Goal: Task Accomplishment & Management: Complete application form

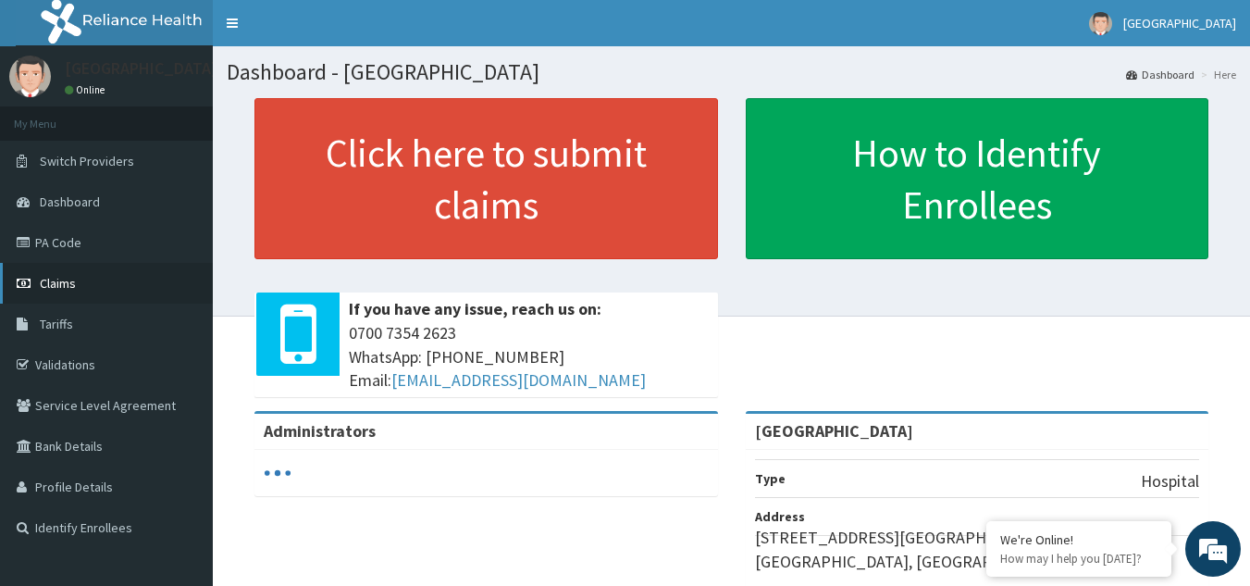
click at [67, 288] on span "Claims" at bounding box center [58, 283] width 36 height 17
click at [71, 285] on span "Claims" at bounding box center [58, 283] width 36 height 17
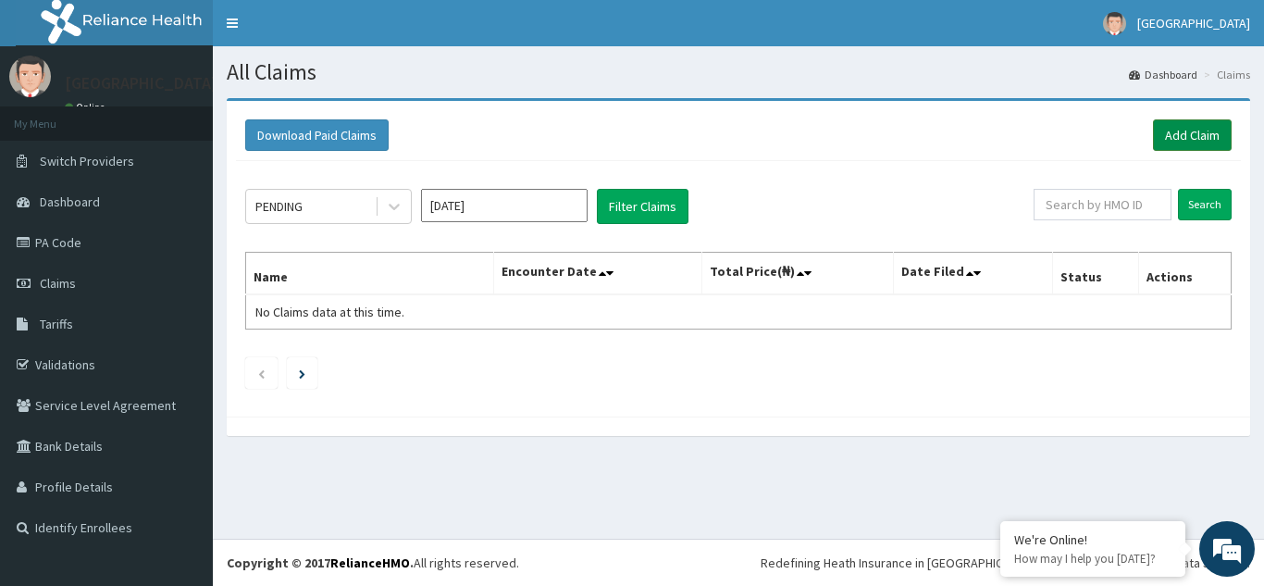
click at [1179, 137] on link "Add Claim" at bounding box center [1192, 134] width 79 height 31
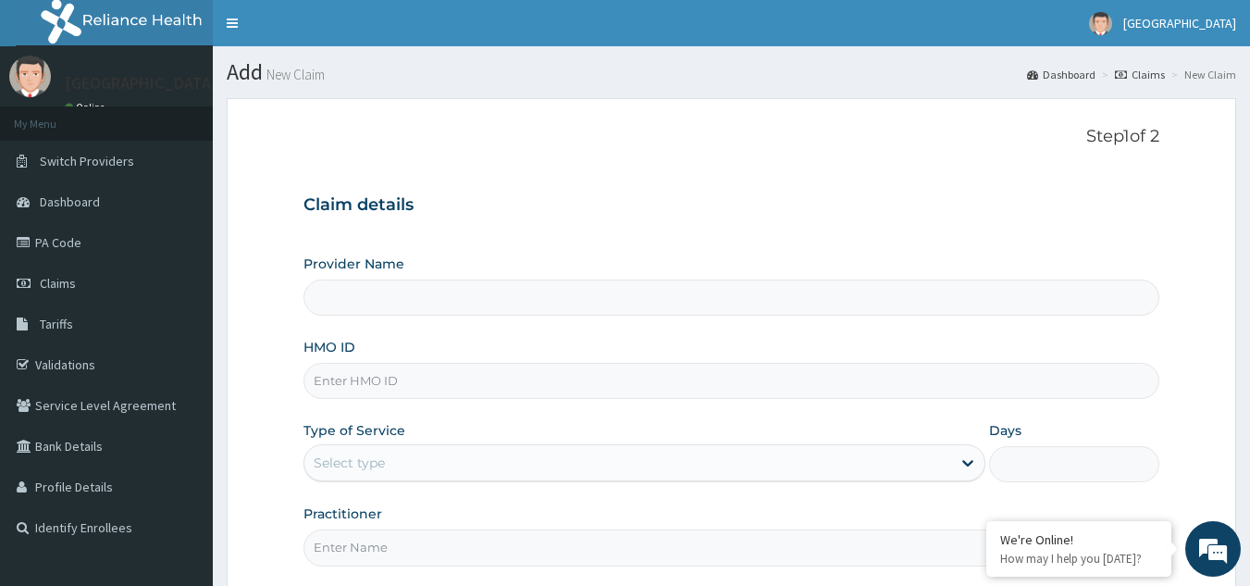
click at [359, 381] on input "HMO ID" at bounding box center [732, 381] width 857 height 36
type input "[GEOGRAPHIC_DATA]"
type input "OHT/10477/C"
click at [426, 453] on div "Select type" at bounding box center [627, 463] width 647 height 30
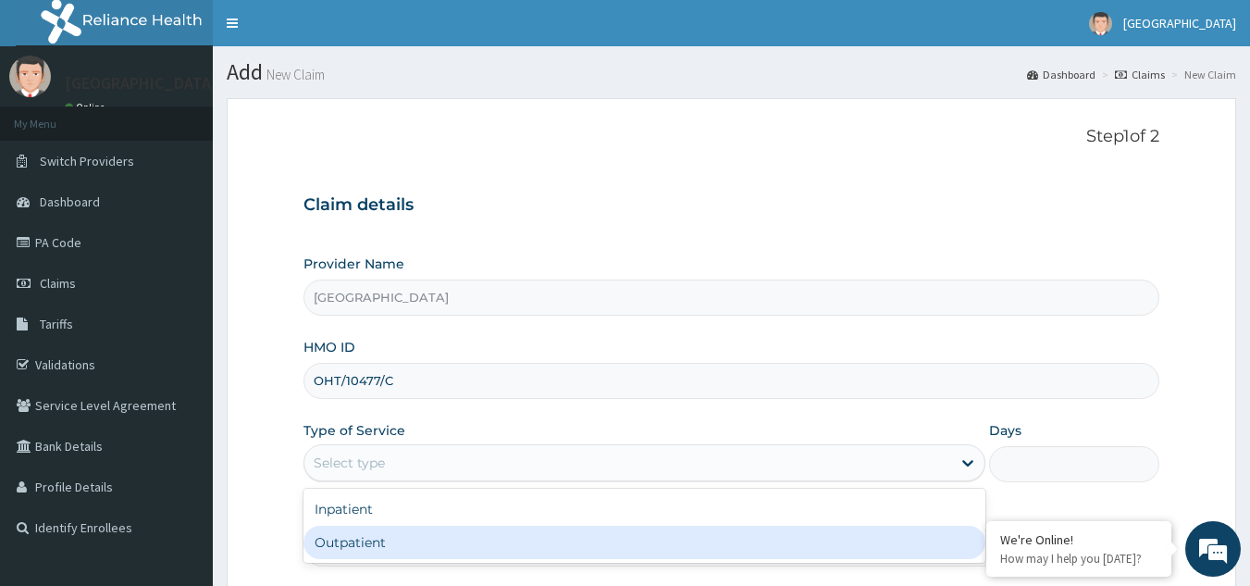
click at [386, 541] on div "Outpatient" at bounding box center [645, 542] width 682 height 33
type input "1"
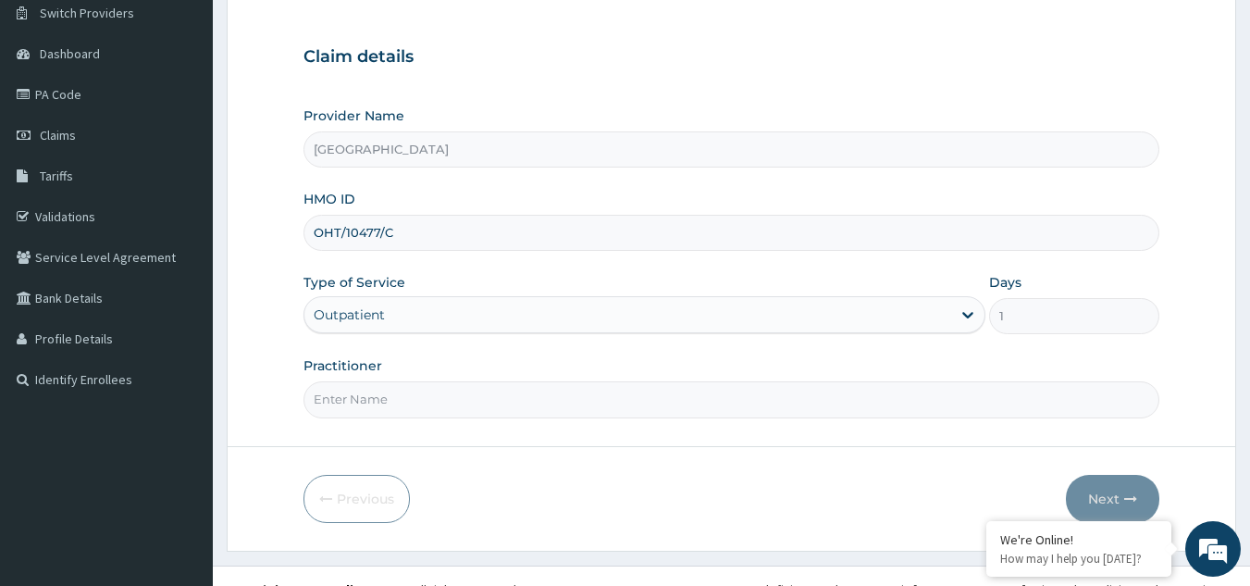
scroll to position [175, 0]
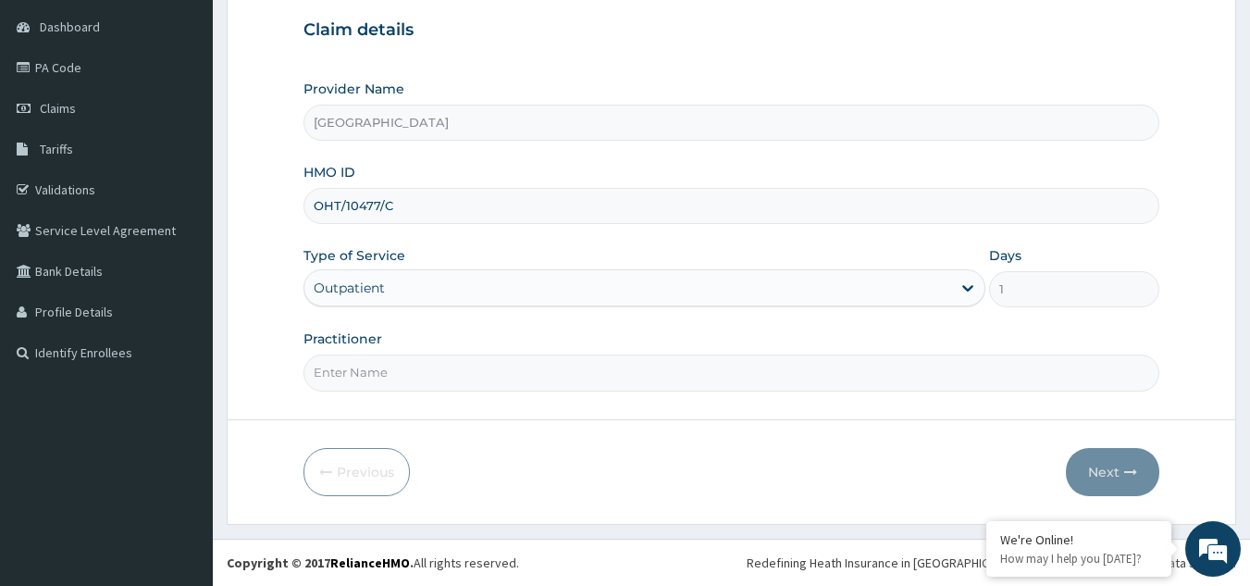
click at [387, 375] on input "Practitioner" at bounding box center [732, 372] width 857 height 36
click at [388, 375] on input "Practitioner" at bounding box center [732, 372] width 857 height 36
type input "DR OGUNLOWO"
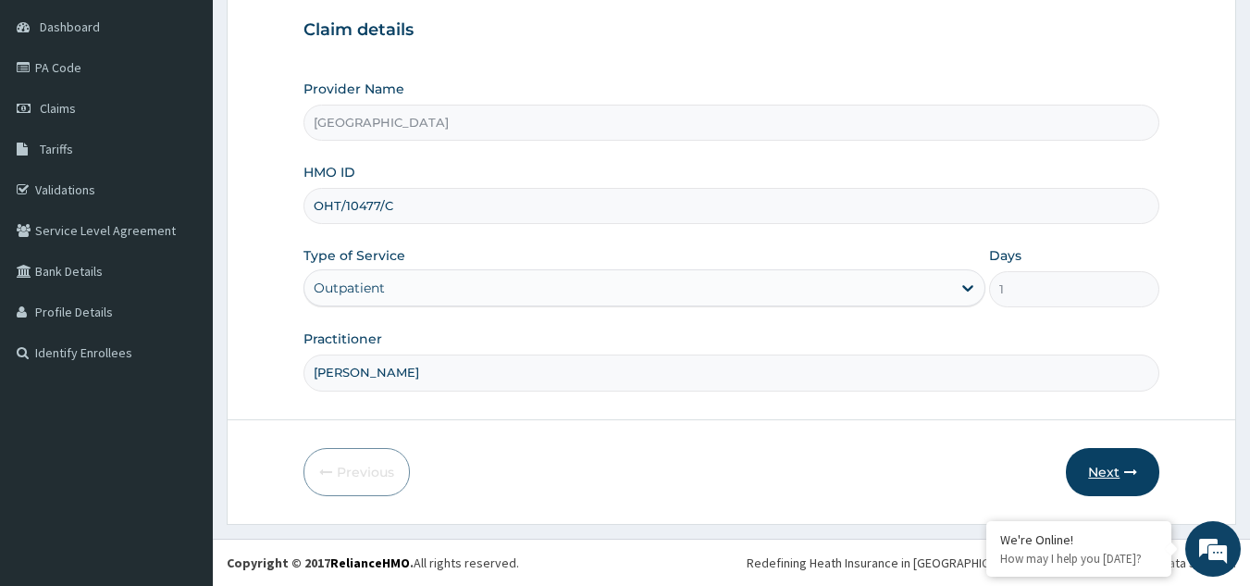
click at [1115, 466] on button "Next" at bounding box center [1112, 472] width 93 height 48
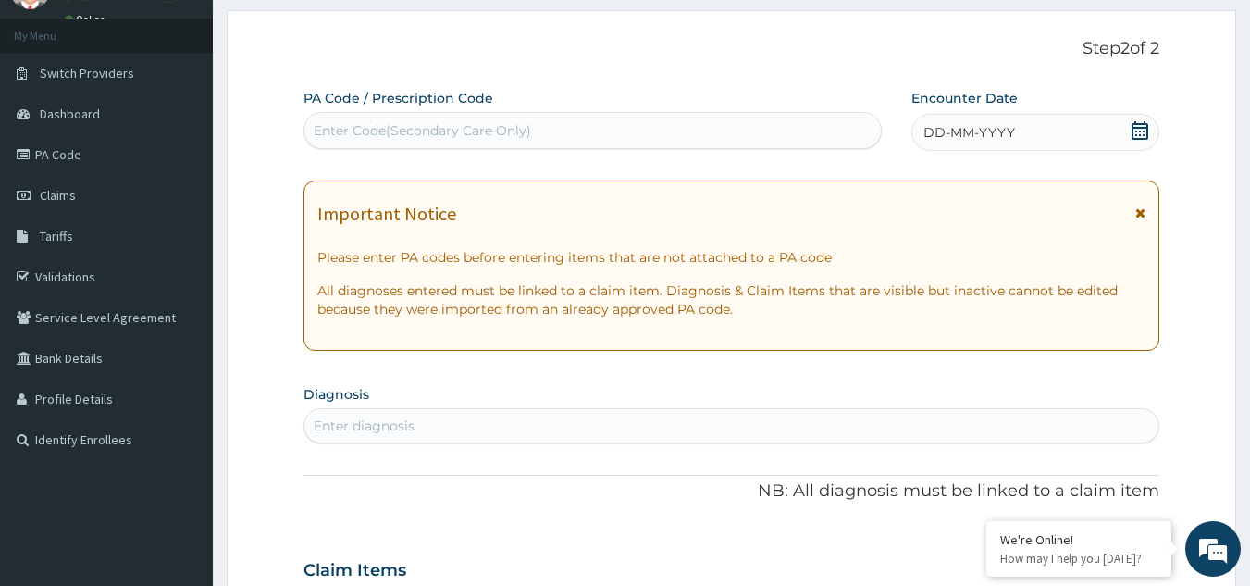
scroll to position [0, 0]
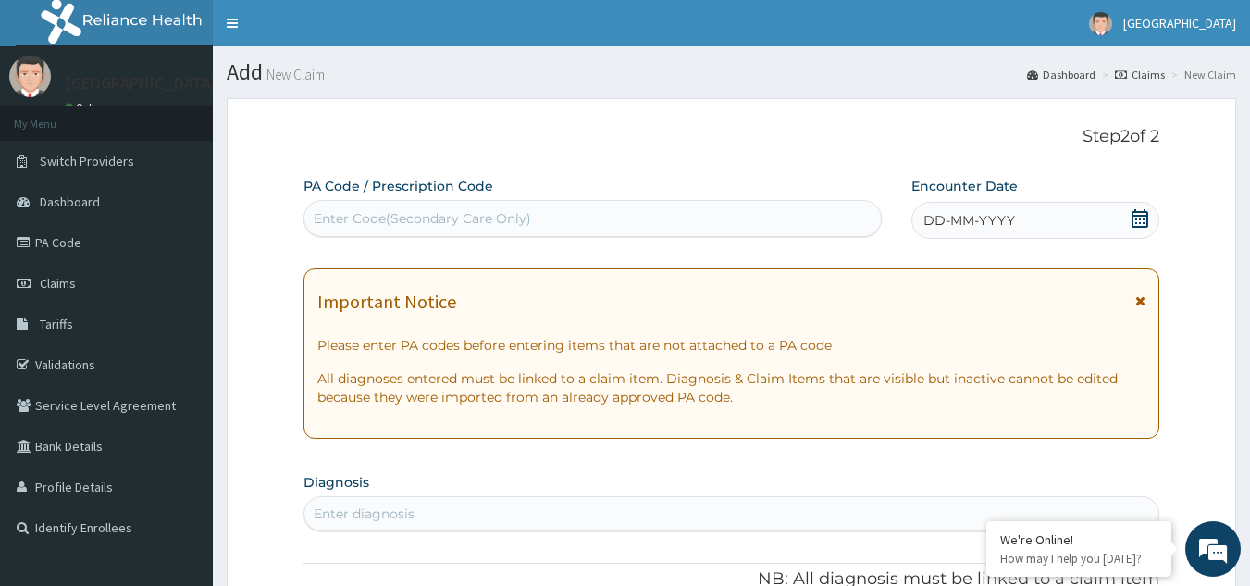
click at [1134, 228] on span at bounding box center [1140, 220] width 19 height 23
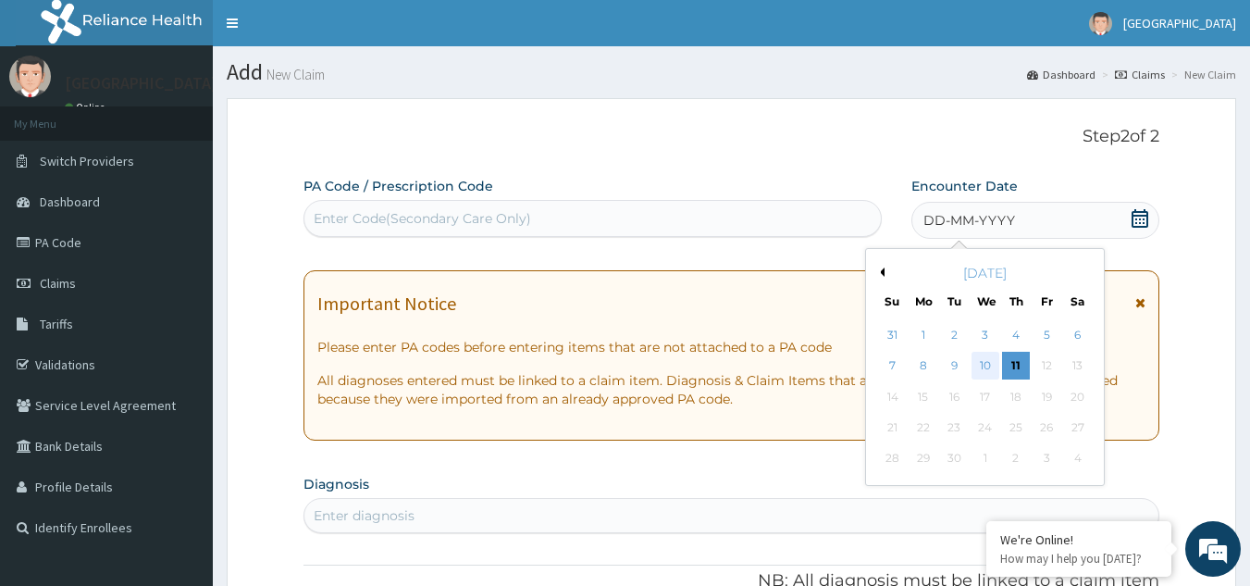
click at [984, 364] on div "10" at bounding box center [986, 367] width 28 height 28
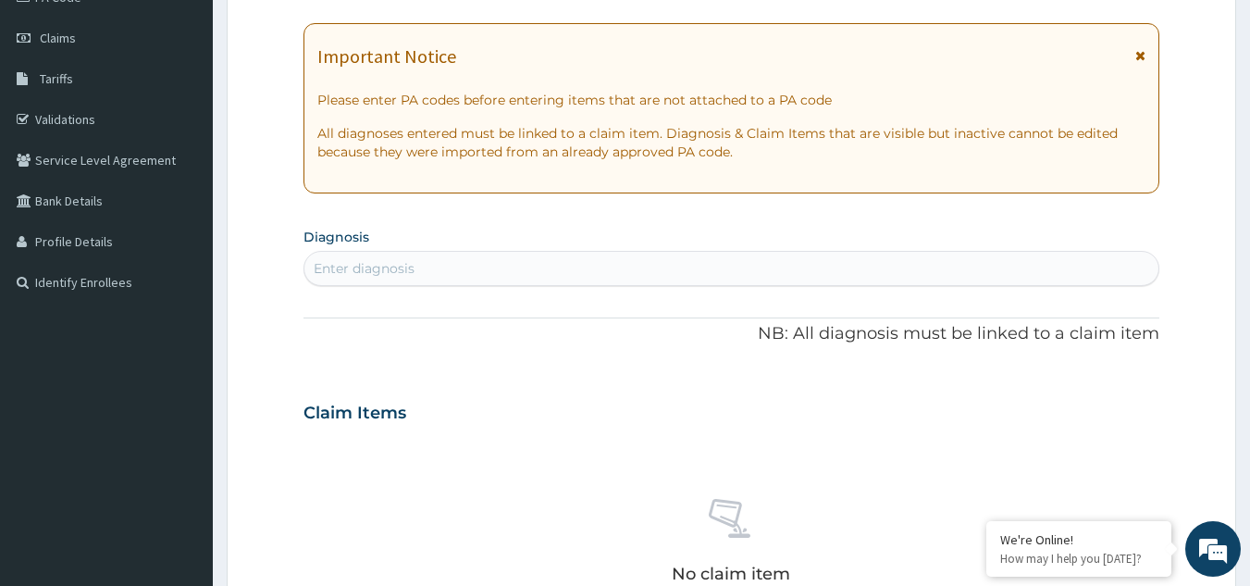
scroll to position [278, 0]
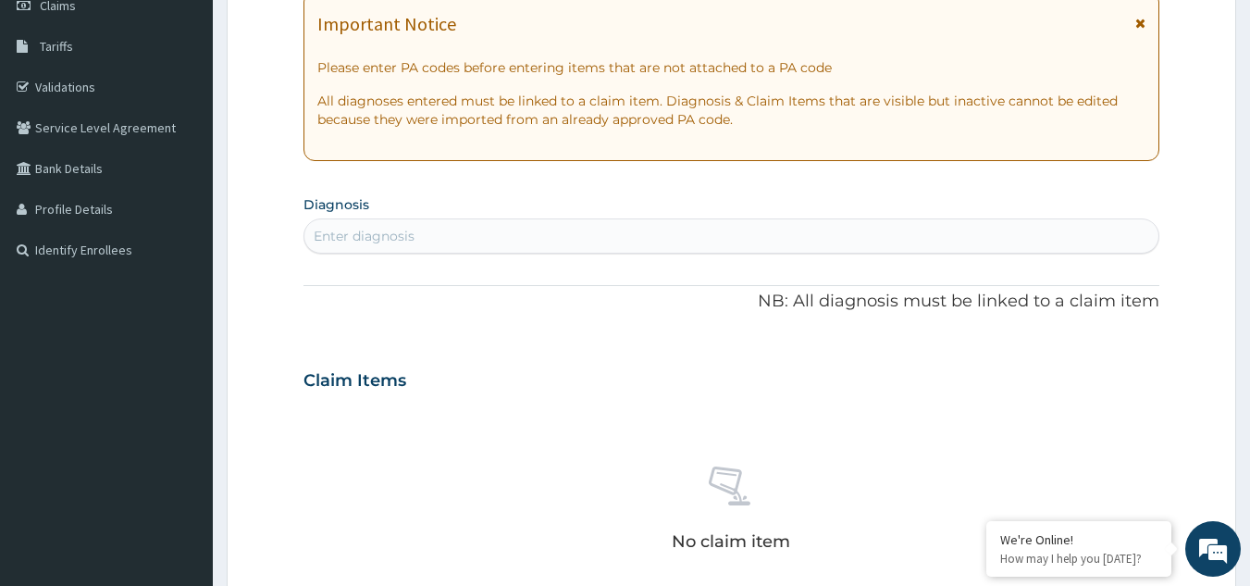
click at [404, 241] on div "Enter diagnosis" at bounding box center [364, 236] width 101 height 19
type input "MALARIA"
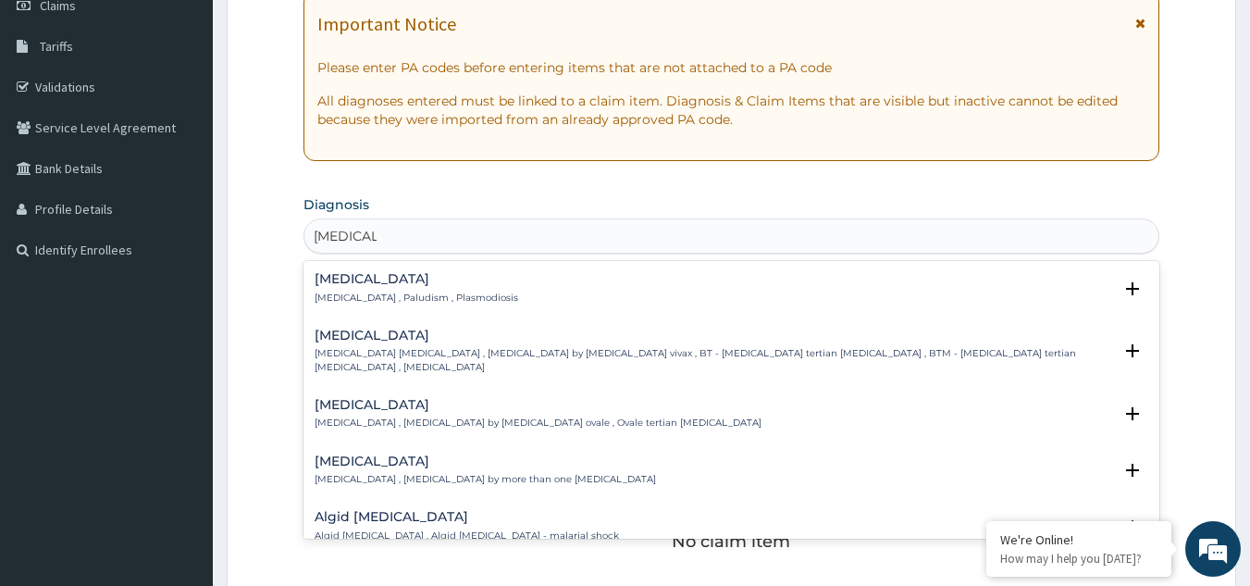
click at [329, 279] on h4 "Malaria" at bounding box center [417, 279] width 204 height 14
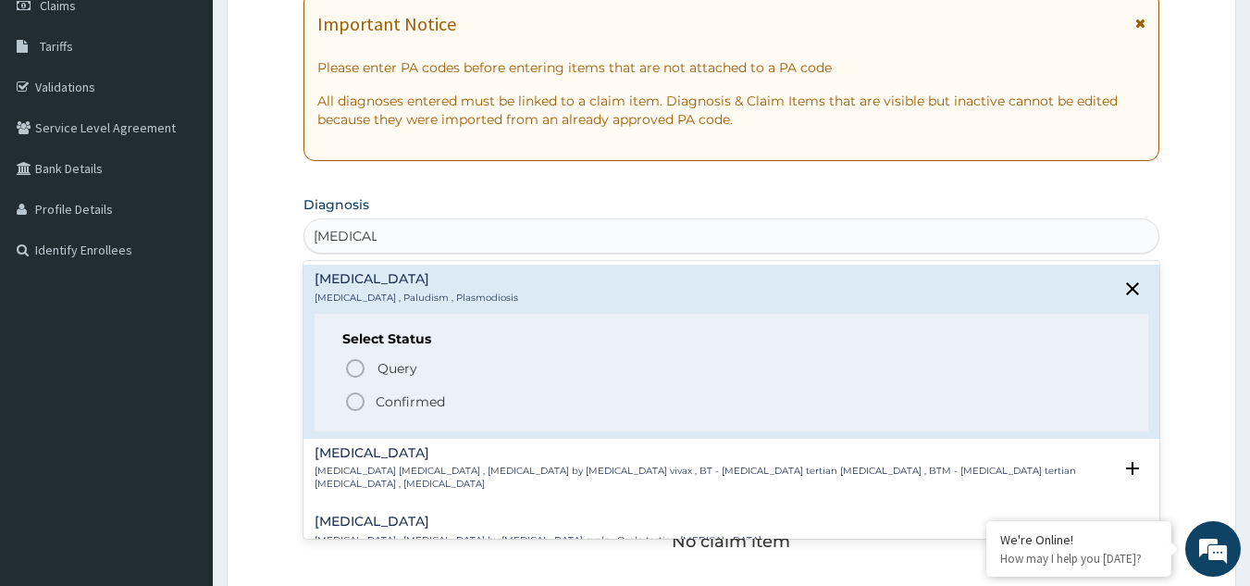
click at [357, 400] on icon "status option filled" at bounding box center [355, 402] width 22 height 22
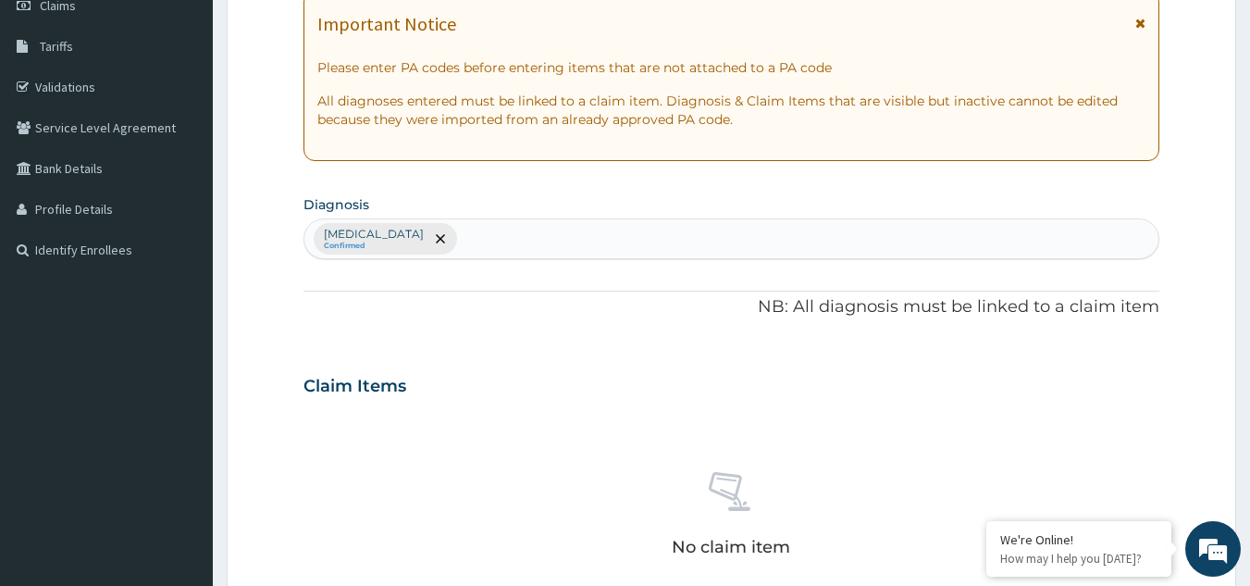
click at [476, 229] on div "Malaria Confirmed" at bounding box center [731, 238] width 855 height 39
type input "SEPSIS"
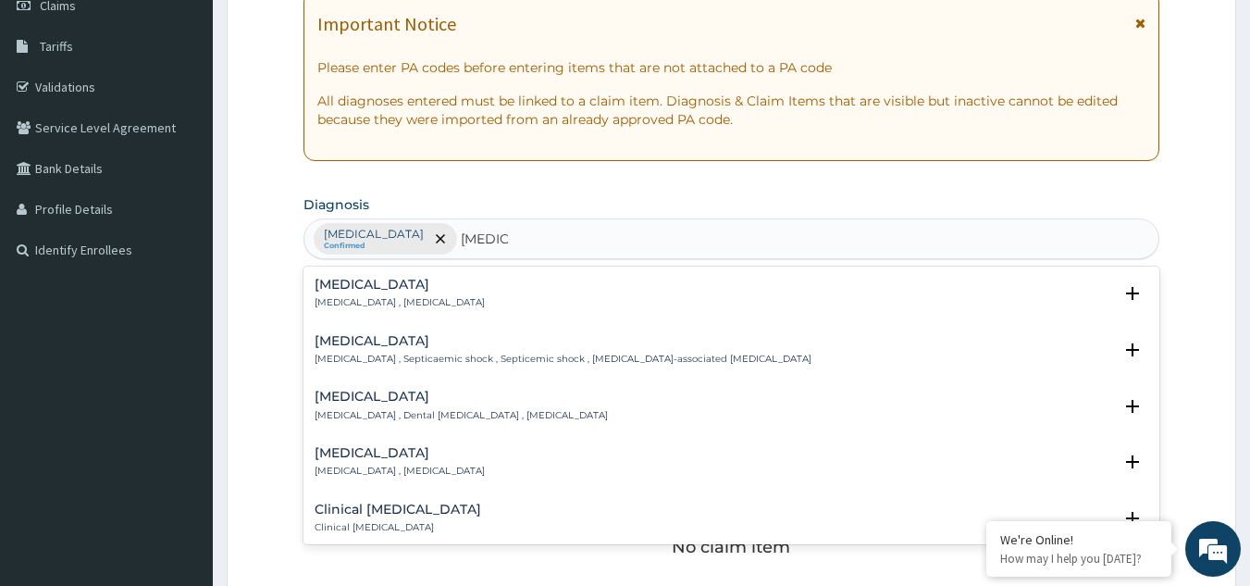
click at [354, 291] on h4 "Sepsis" at bounding box center [400, 285] width 170 height 14
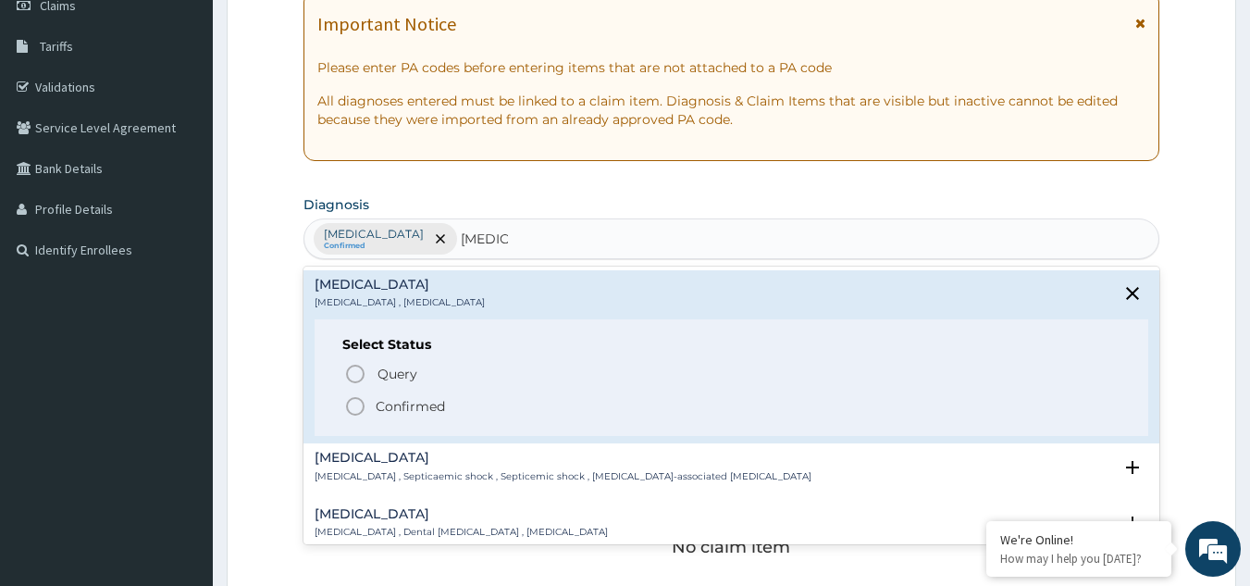
click at [358, 405] on icon "status option filled" at bounding box center [355, 406] width 22 height 22
click at [358, 405] on div "Claim Items" at bounding box center [732, 382] width 857 height 48
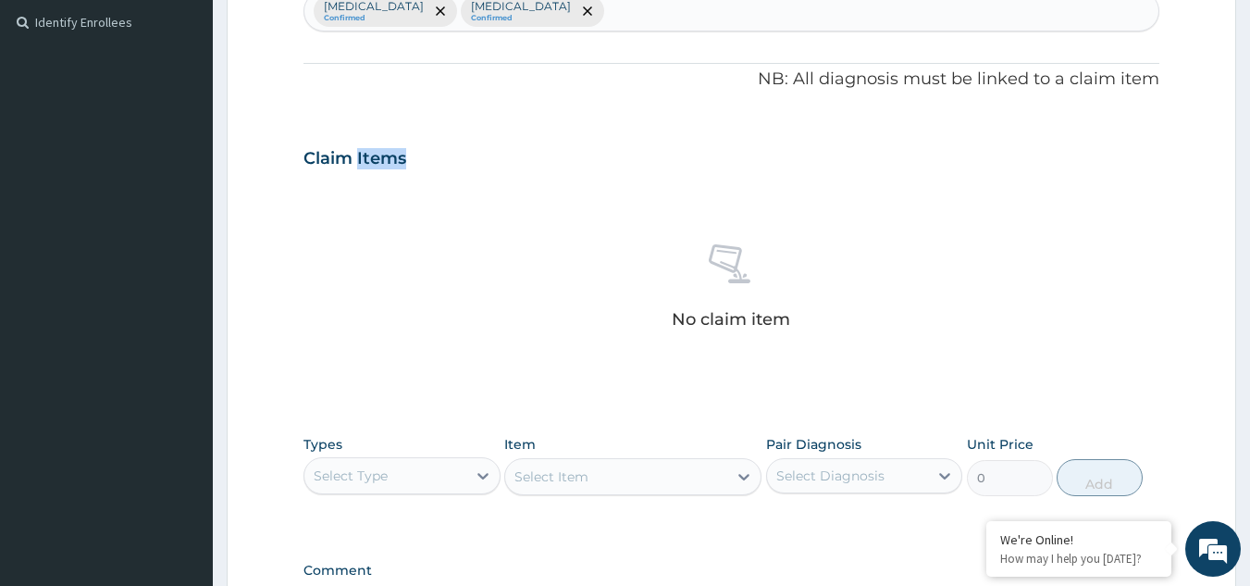
scroll to position [555, 0]
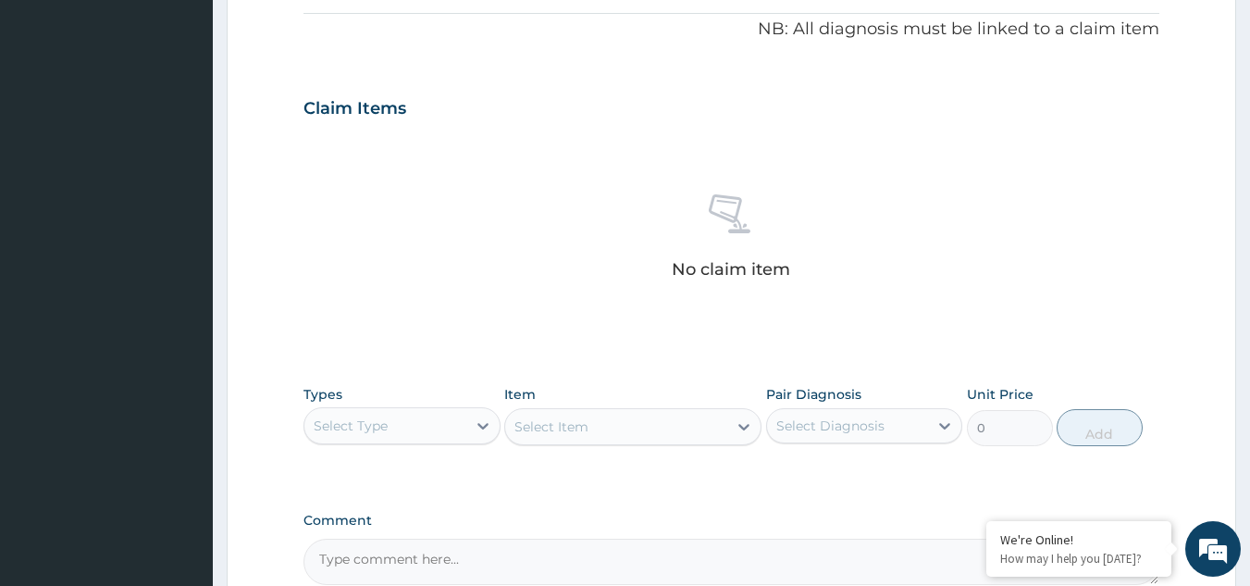
click at [383, 427] on div "Select Type" at bounding box center [351, 425] width 74 height 19
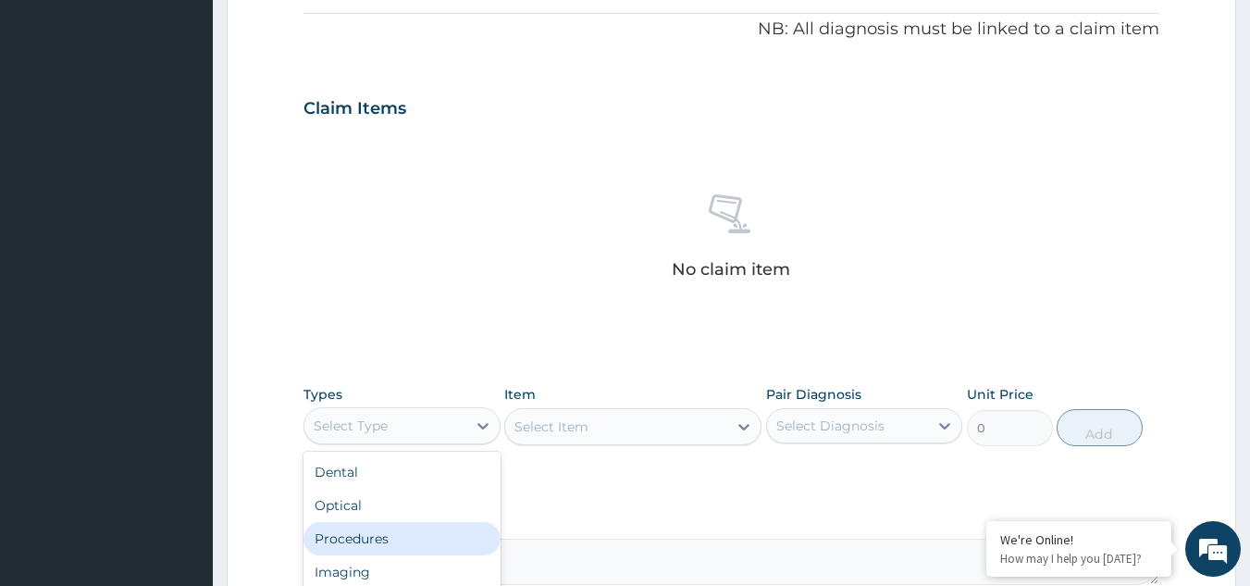
click at [377, 543] on div "Procedures" at bounding box center [402, 538] width 197 height 33
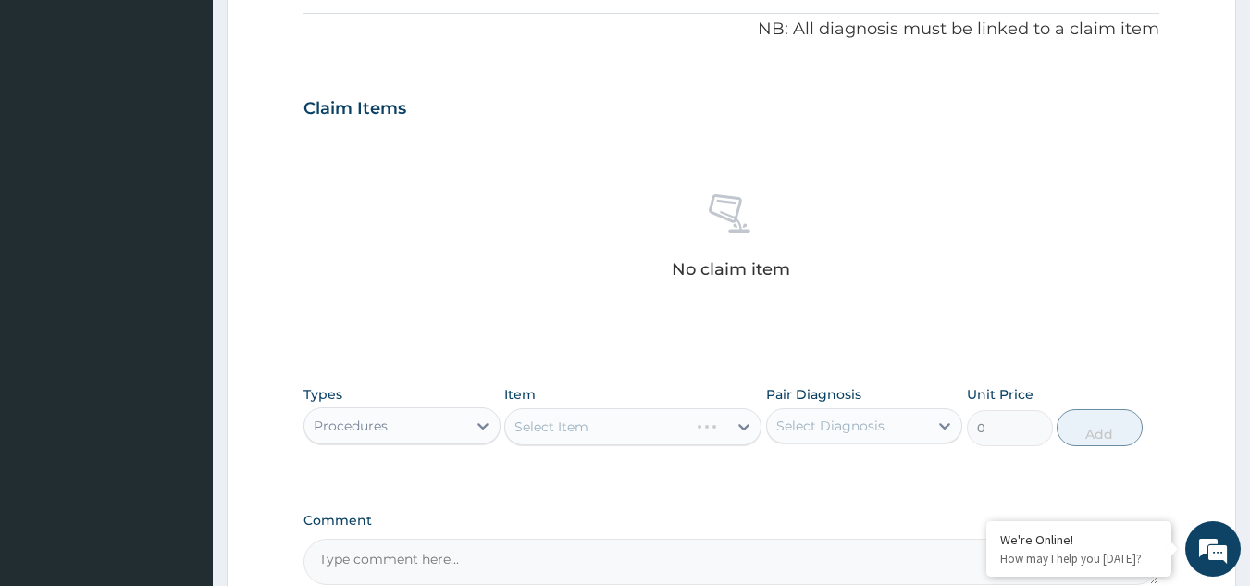
click at [551, 430] on div "Select Item" at bounding box center [632, 426] width 257 height 37
click at [559, 422] on div "Select Item" at bounding box center [632, 426] width 257 height 37
click at [629, 424] on div "Select Item" at bounding box center [632, 426] width 257 height 37
click at [629, 424] on div "Select Item" at bounding box center [596, 427] width 183 height 30
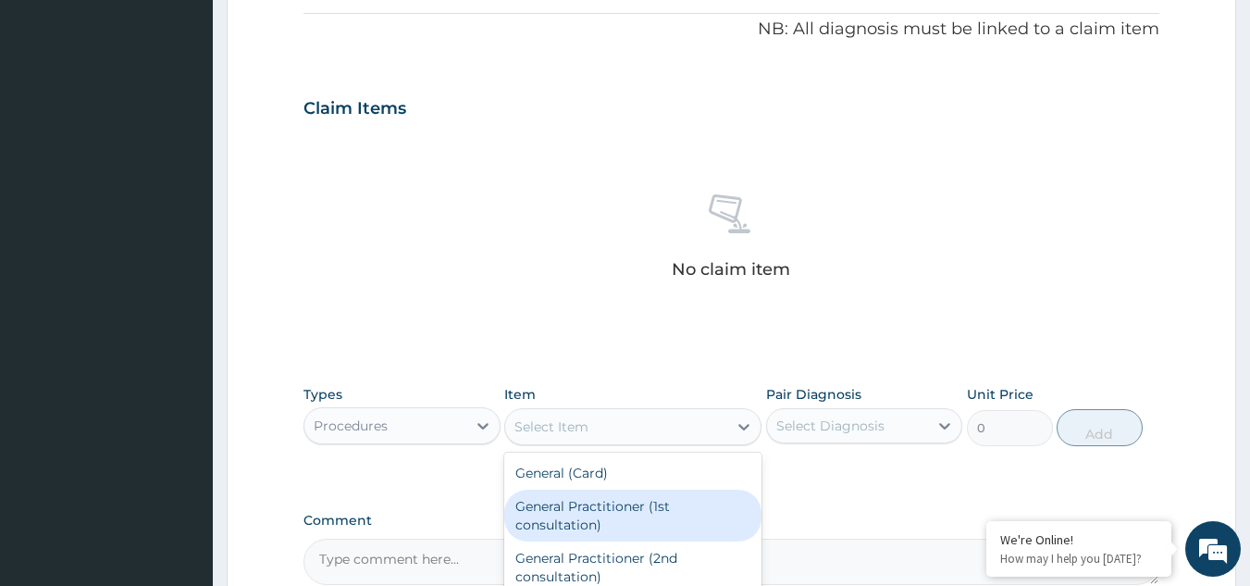
click at [587, 515] on div "General Practitioner (1st consultation)" at bounding box center [632, 516] width 257 height 52
type input "2000"
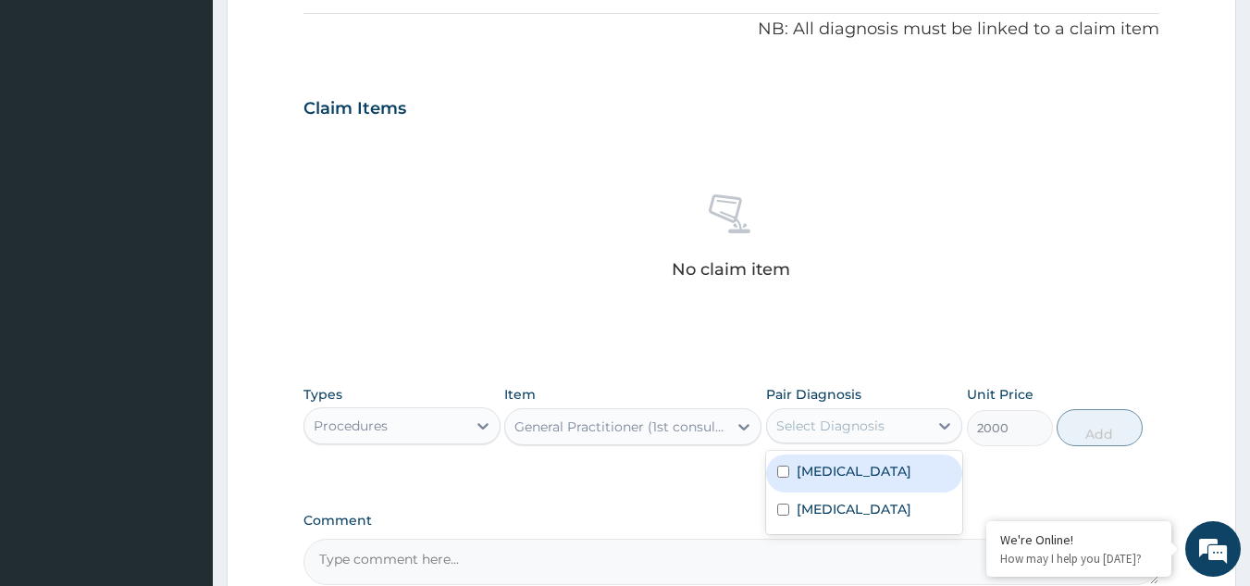
click at [810, 419] on div "Select Diagnosis" at bounding box center [830, 425] width 108 height 19
click at [783, 468] on input "checkbox" at bounding box center [783, 471] width 12 height 12
click at [780, 471] on input "checkbox" at bounding box center [783, 471] width 12 height 12
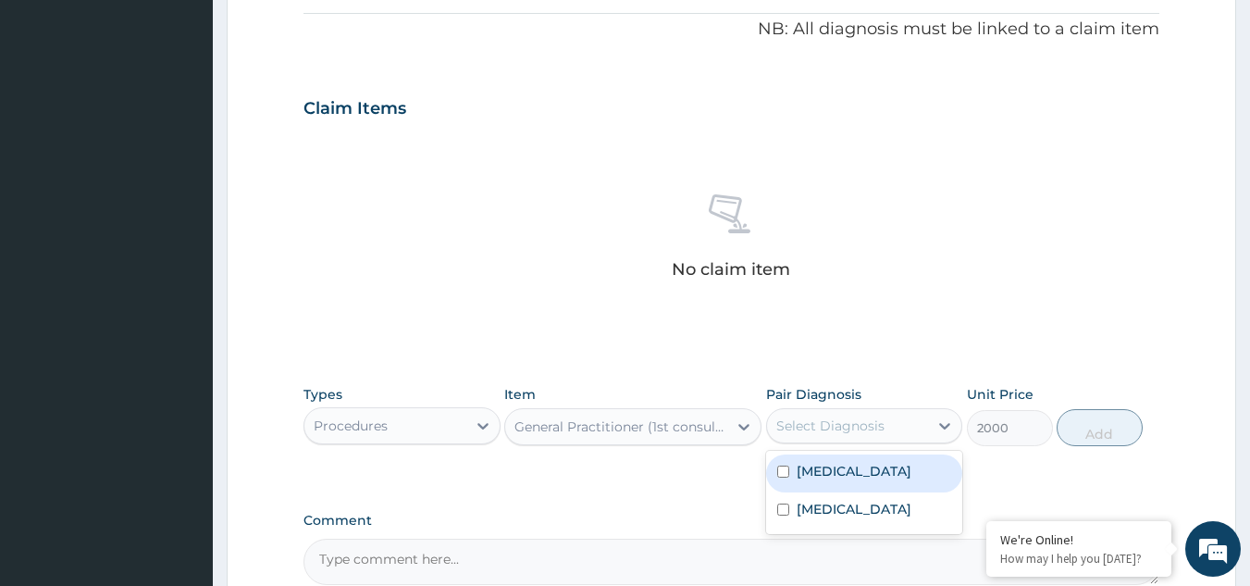
click at [782, 470] on input "checkbox" at bounding box center [783, 471] width 12 height 12
checkbox input "true"
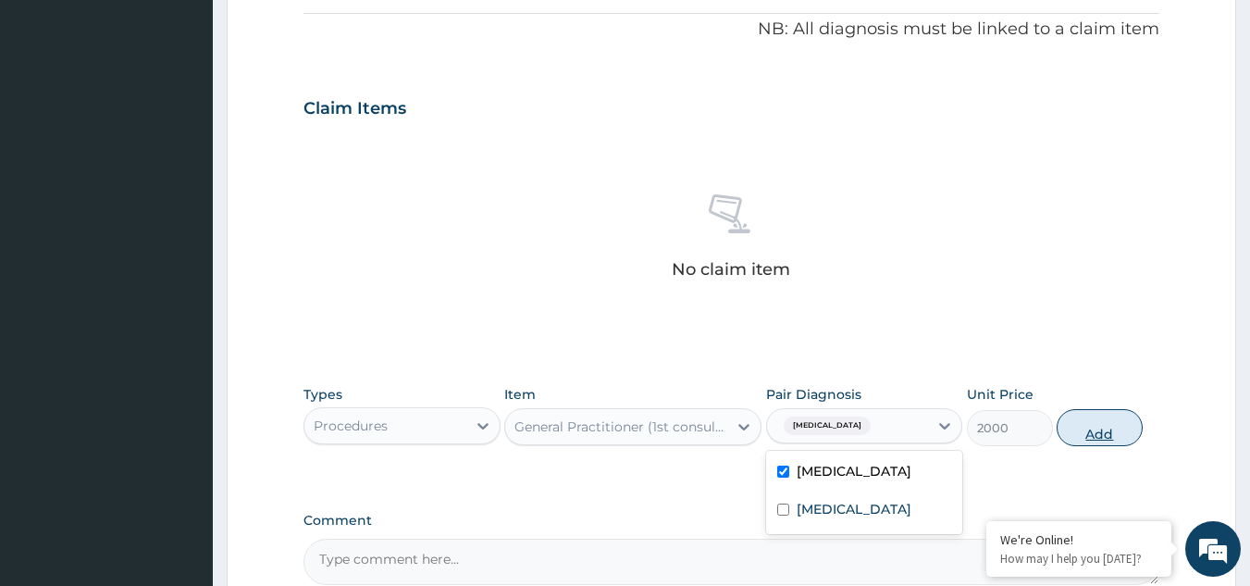
click at [1118, 436] on button "Add" at bounding box center [1100, 427] width 86 height 37
type input "0"
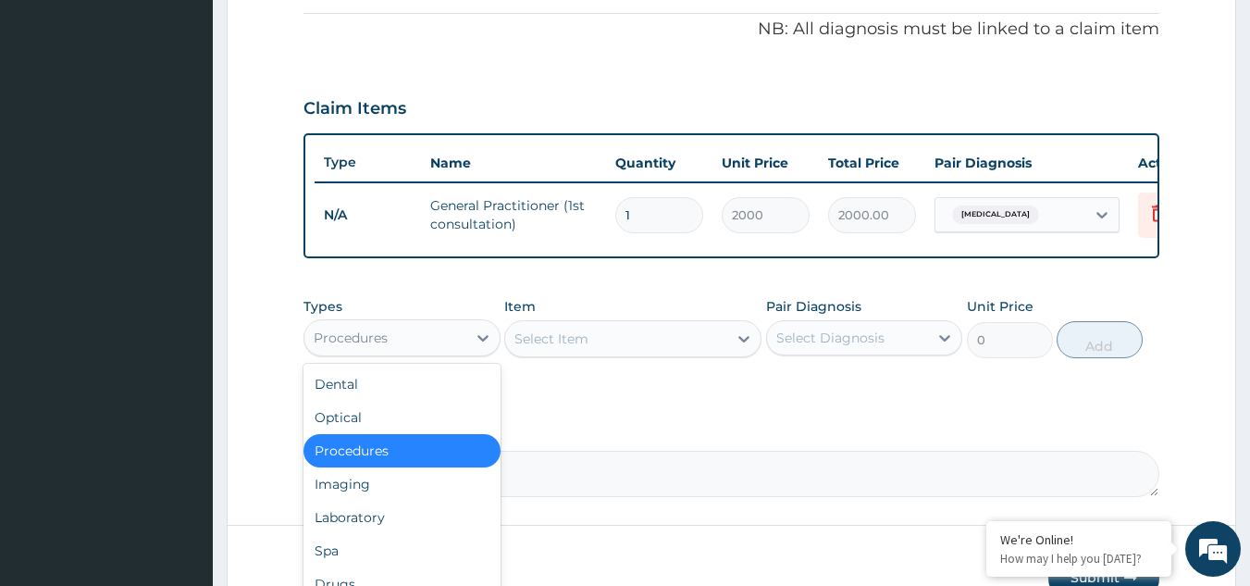
click at [442, 349] on div "Procedures" at bounding box center [385, 338] width 162 height 30
click at [390, 351] on div "Procedures" at bounding box center [385, 338] width 162 height 30
click at [349, 532] on div "Laboratory" at bounding box center [402, 517] width 197 height 33
click at [349, 532] on form "Step 2 of 2 PA Code / Prescription Code Enter Code(Secondary Care Only) Encount…" at bounding box center [732, 86] width 1010 height 1086
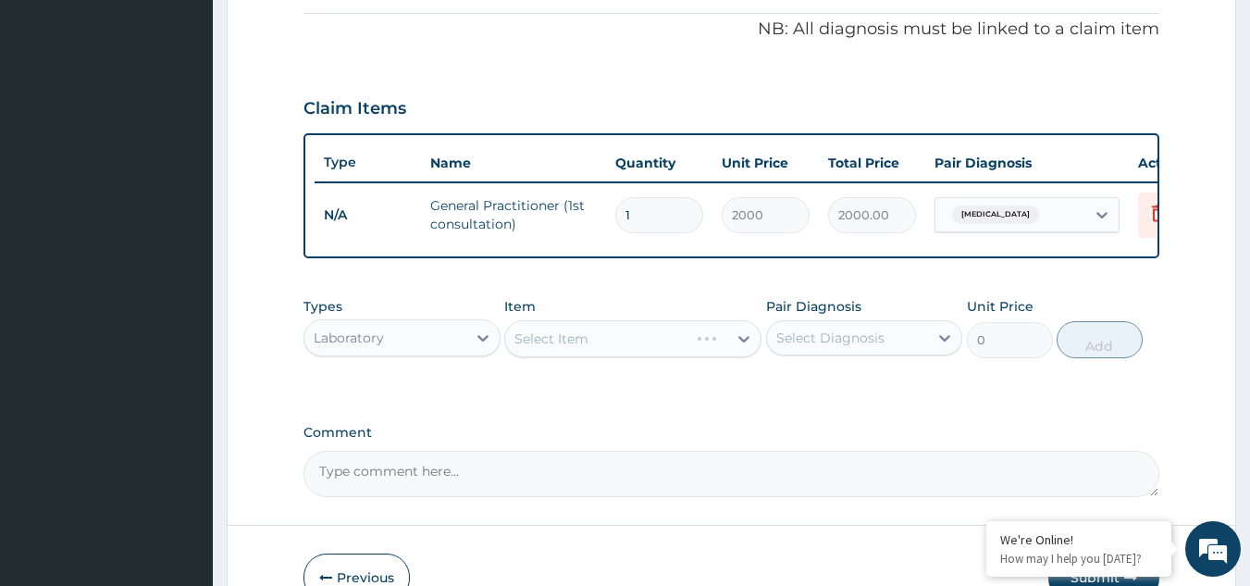
click at [533, 343] on div "Select Item" at bounding box center [632, 338] width 257 height 37
click at [534, 347] on div "Select Item" at bounding box center [632, 338] width 257 height 37
click at [578, 351] on div "Select Item" at bounding box center [632, 338] width 257 height 37
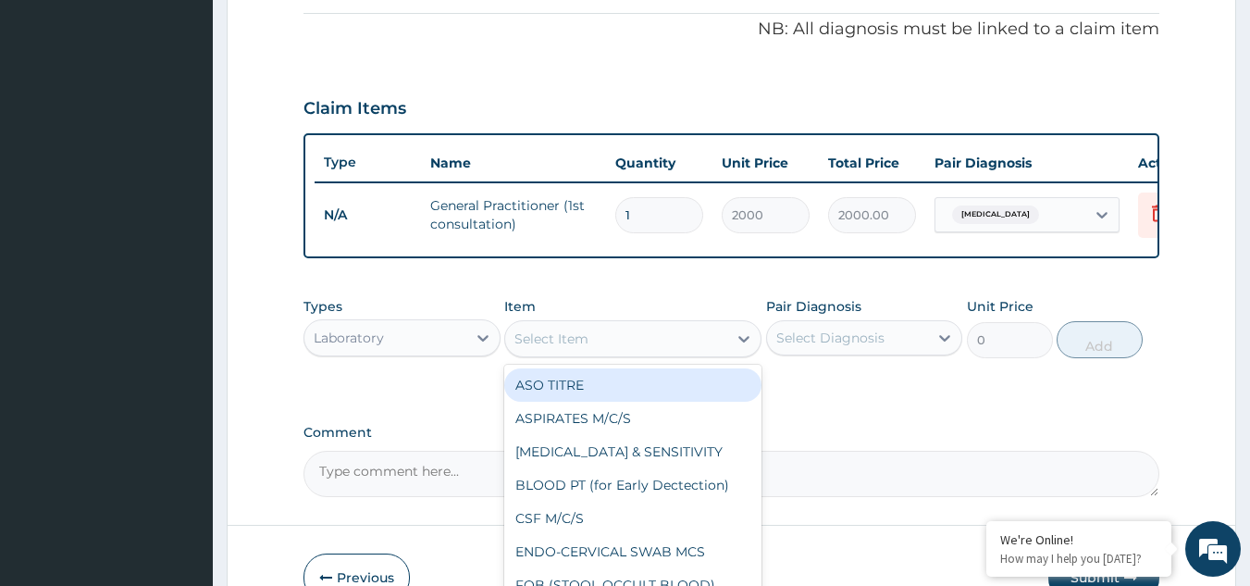
click at [542, 348] on div "Select Item" at bounding box center [552, 338] width 74 height 19
click at [542, 347] on div "Select Item" at bounding box center [552, 338] width 74 height 19
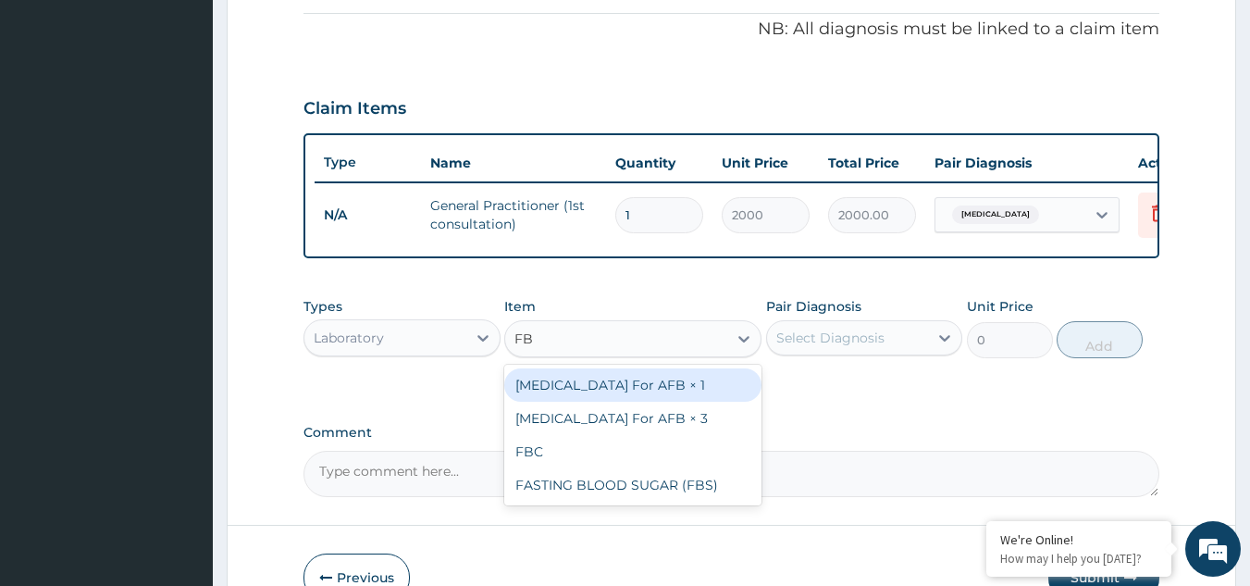
type input "FBC"
click at [540, 402] on div "FBC" at bounding box center [632, 384] width 257 height 33
click at [540, 395] on div "Types Laboratory Item option General Practitioner (1st consultation), selected.…" at bounding box center [732, 341] width 857 height 107
type input "2000"
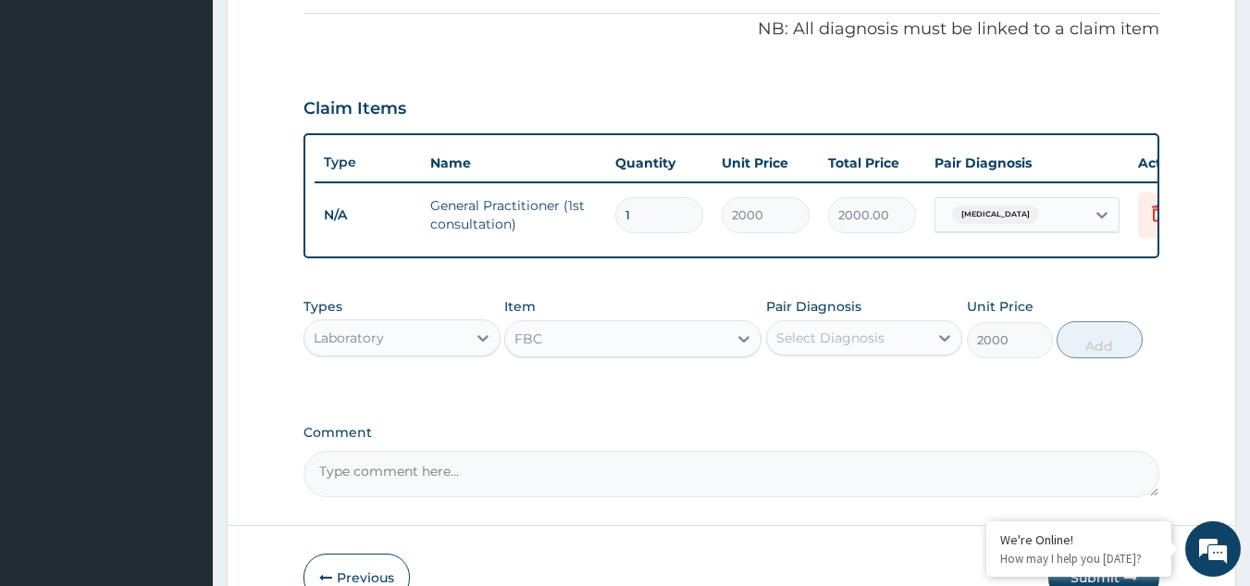
click at [793, 347] on div "Select Diagnosis" at bounding box center [830, 338] width 108 height 19
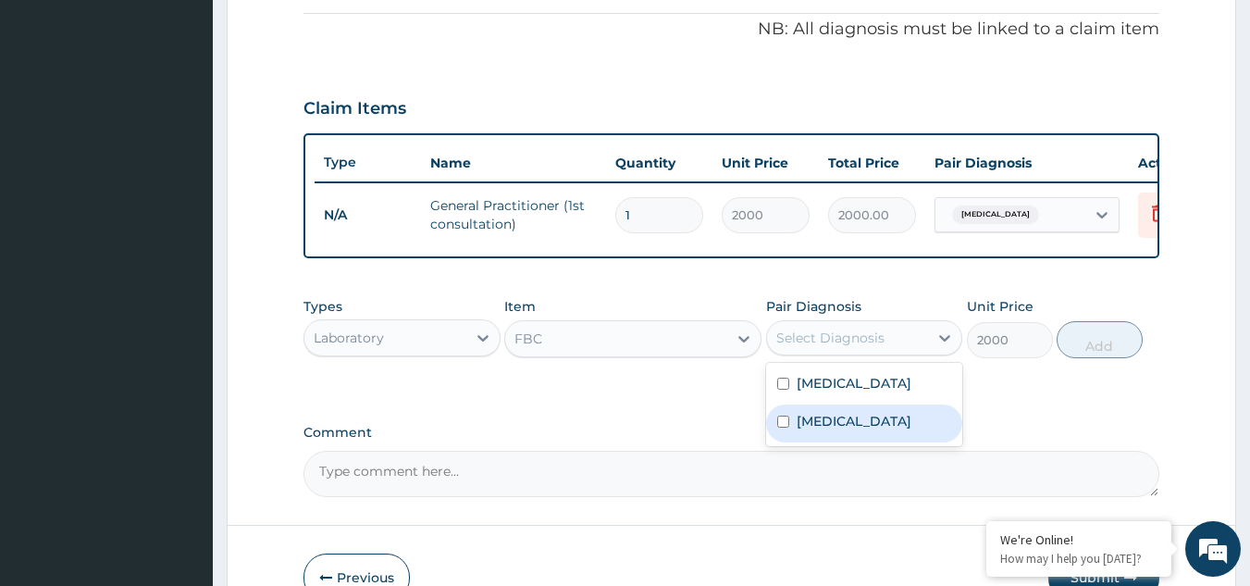
click at [784, 428] on input "checkbox" at bounding box center [783, 422] width 12 height 12
checkbox input "true"
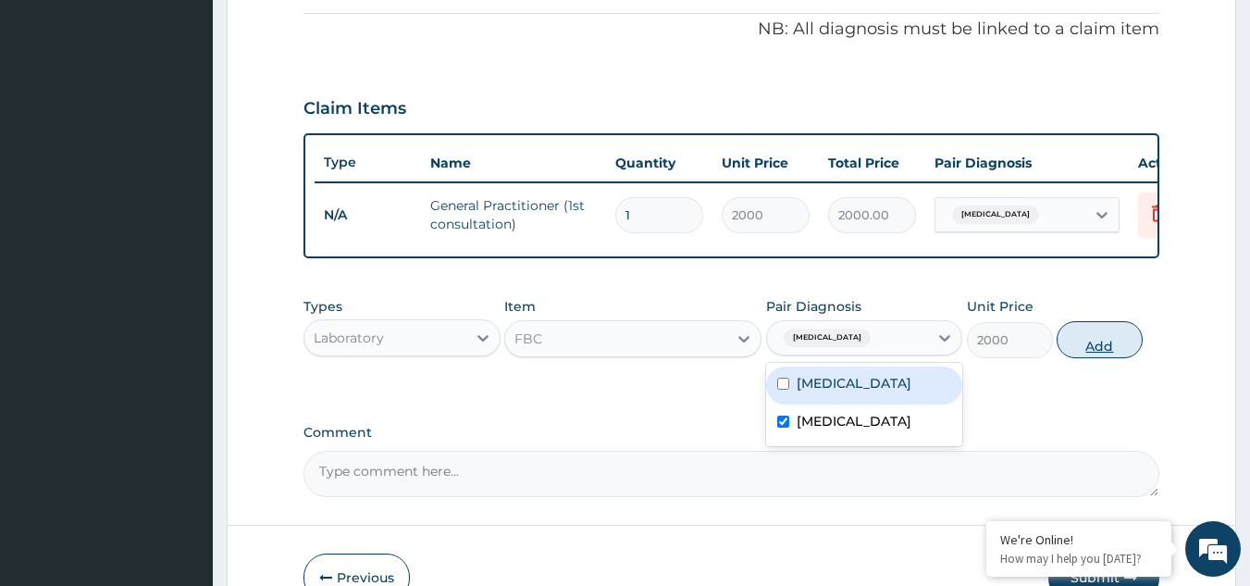
click at [1088, 358] on button "Add" at bounding box center [1100, 339] width 86 height 37
click at [1088, 362] on div "PA Code / Prescription Code Enter Code(Secondary Care Only) Encounter Date 10-0…" at bounding box center [732, 59] width 857 height 875
type input "0"
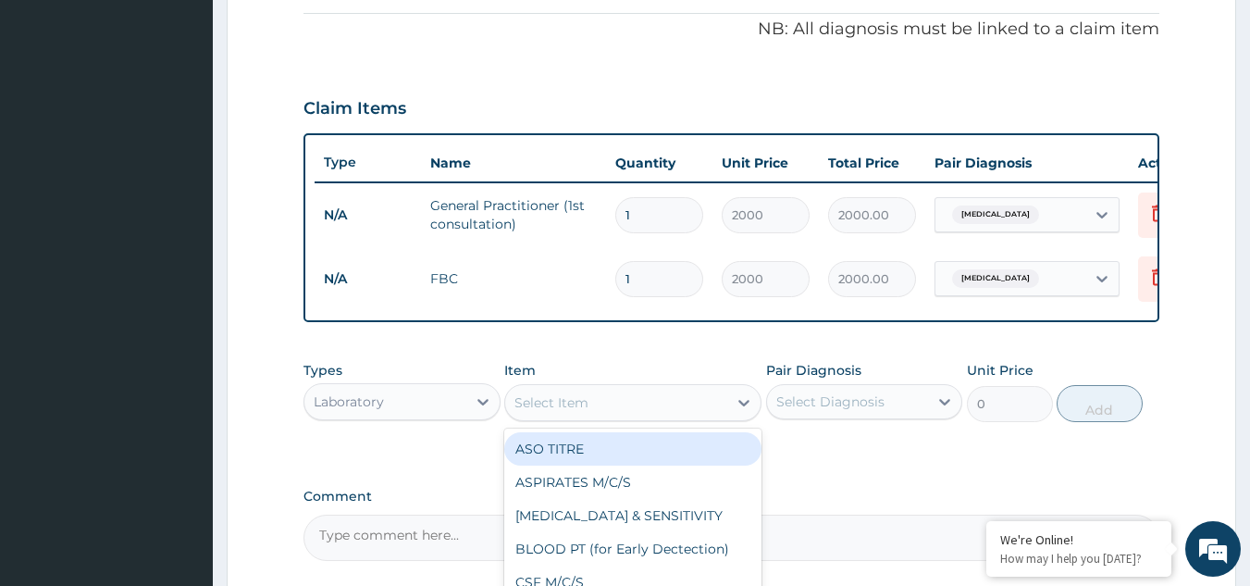
click at [546, 412] on div "Select Item" at bounding box center [552, 402] width 74 height 19
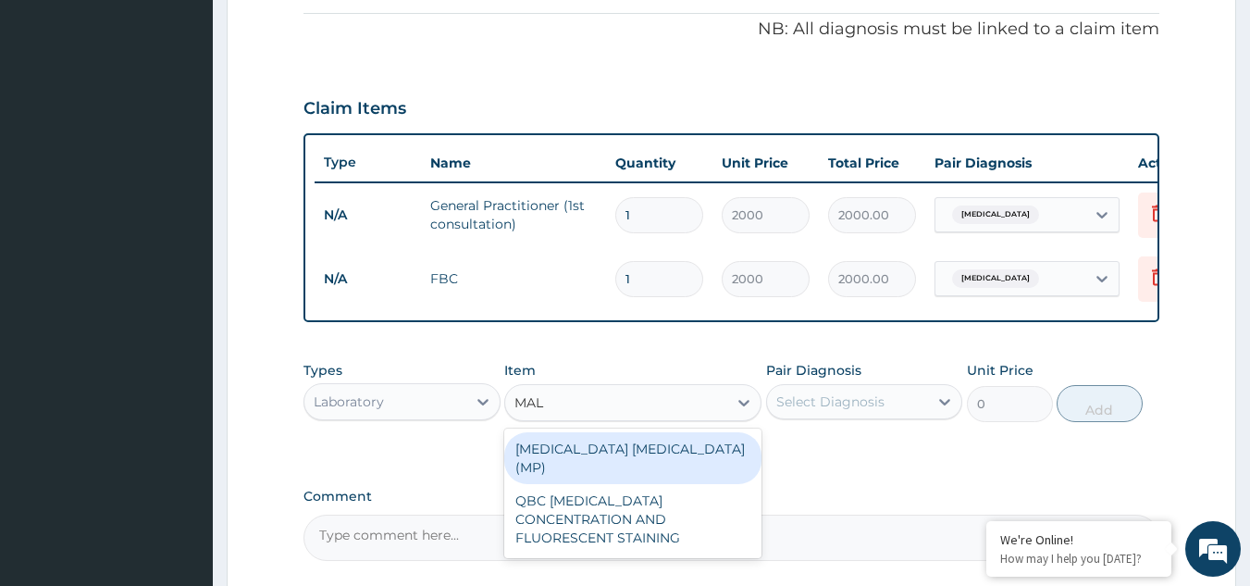
type input "MALA"
click at [613, 454] on div "MALARIA PARASITE (MP)" at bounding box center [632, 458] width 257 height 52
type input "1000"
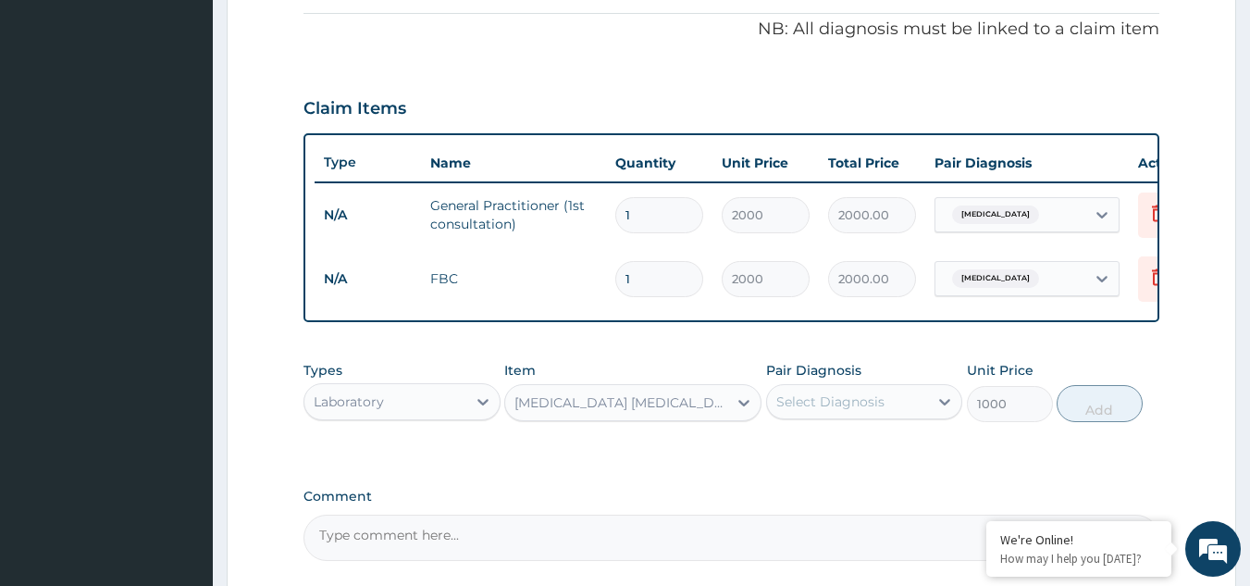
click at [836, 402] on div "Select Diagnosis" at bounding box center [848, 402] width 162 height 30
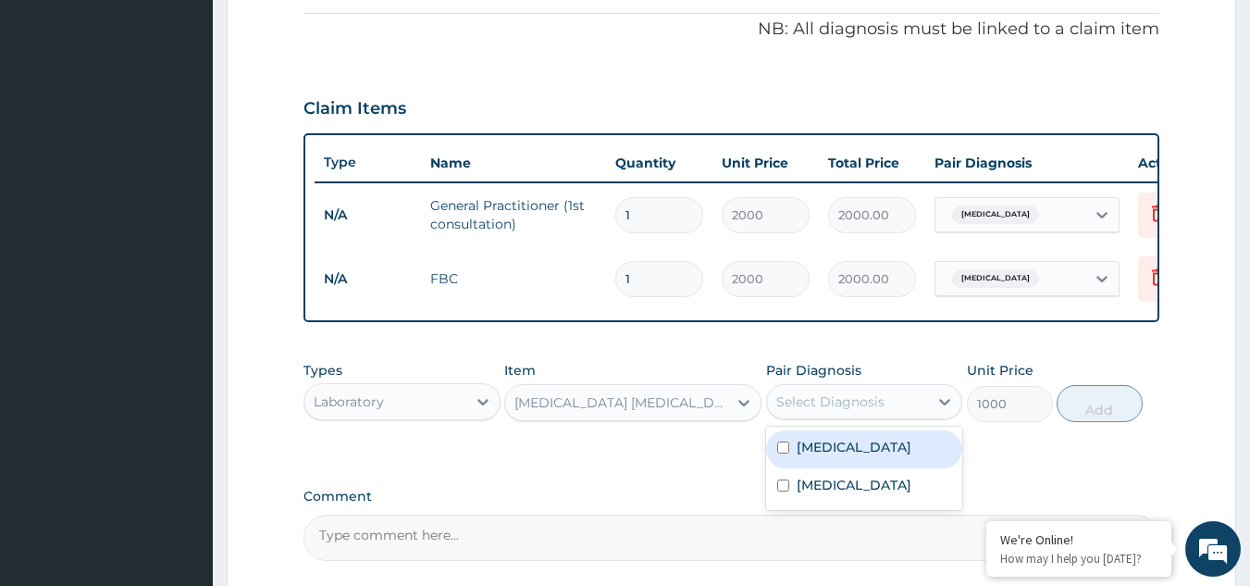
click at [787, 453] on input "checkbox" at bounding box center [783, 447] width 12 height 12
checkbox input "true"
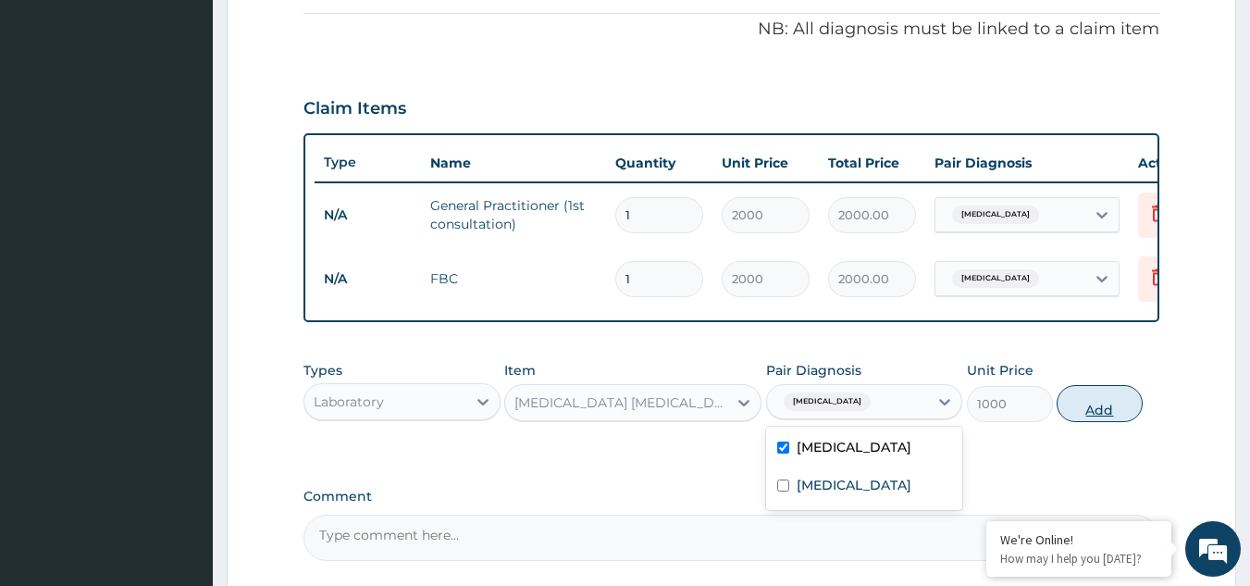
click at [1120, 415] on button "Add" at bounding box center [1100, 403] width 86 height 37
type input "0"
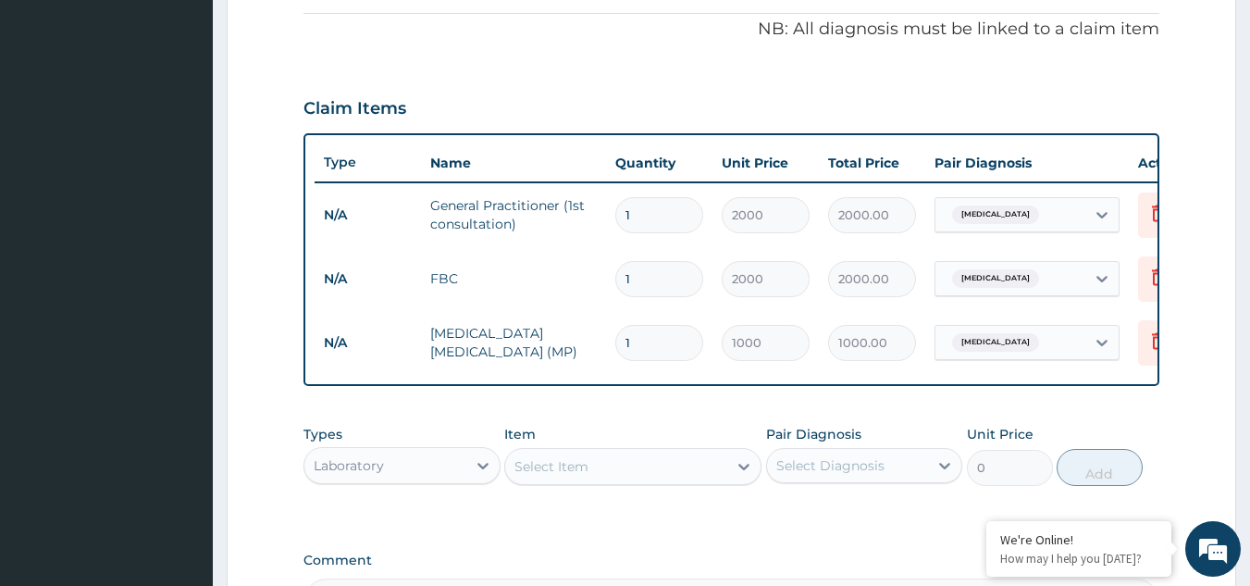
scroll to position [648, 0]
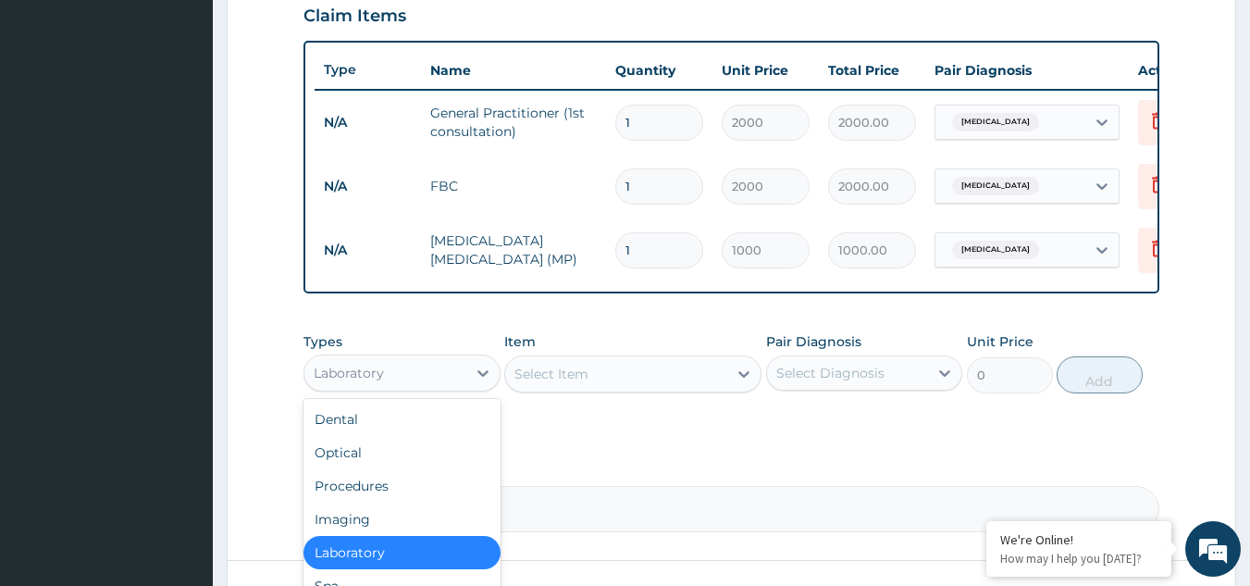
click at [417, 388] on div "Laboratory" at bounding box center [385, 373] width 162 height 30
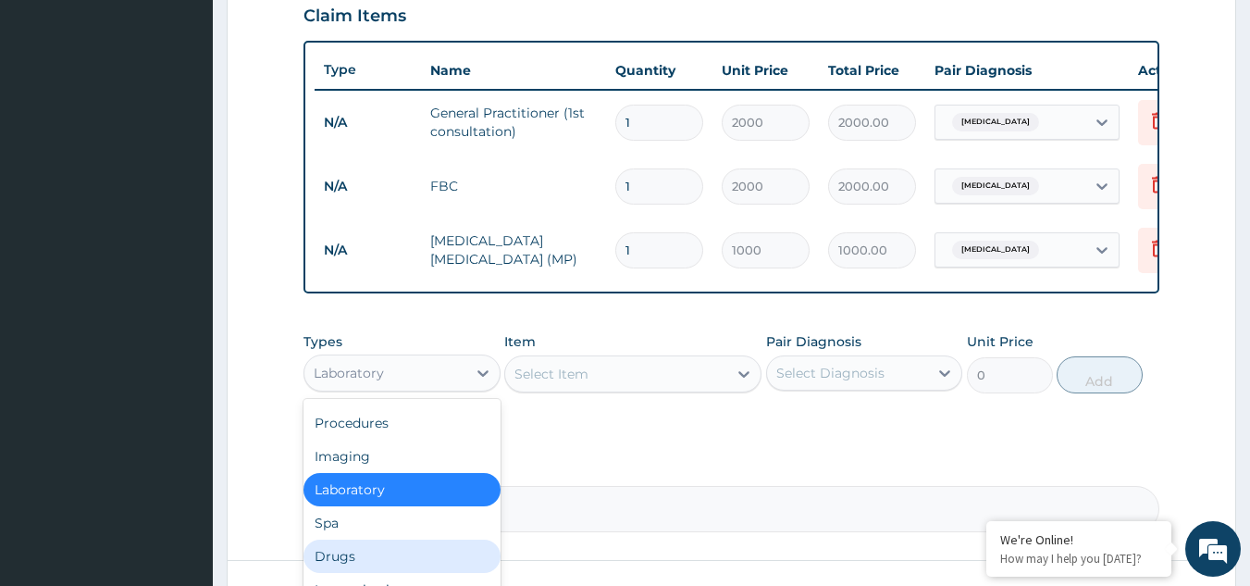
click at [356, 569] on div "Drugs" at bounding box center [402, 556] width 197 height 33
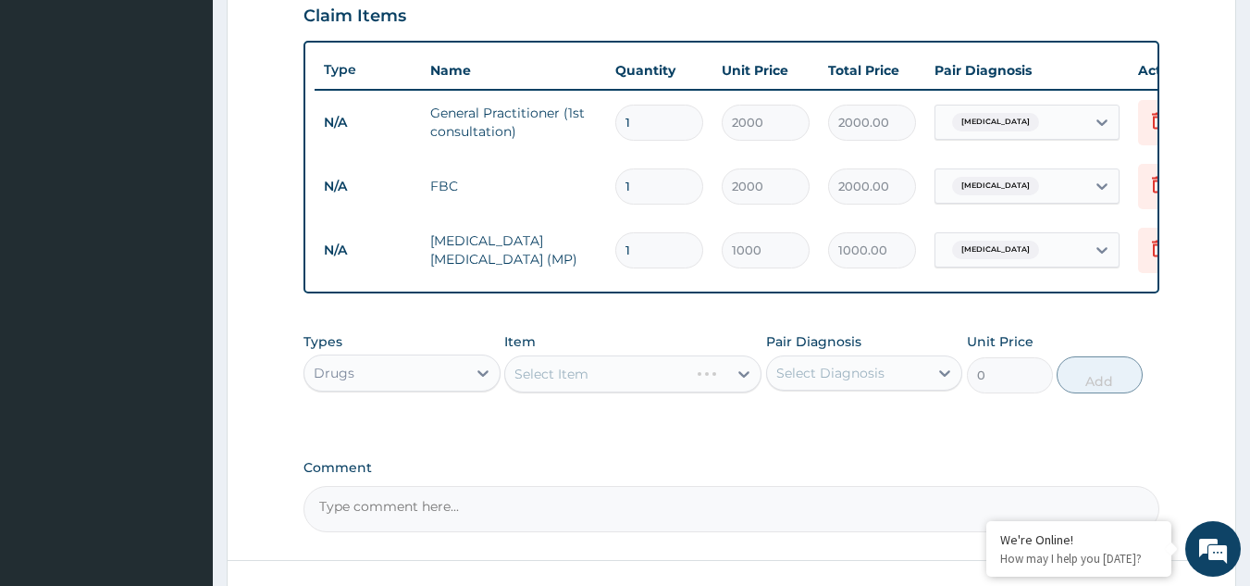
click at [536, 391] on div "Select Item" at bounding box center [632, 373] width 257 height 37
click at [613, 403] on div "Types Drugs Item Select Item Pair Diagnosis Select Diagnosis Unit Price 0 Add" at bounding box center [732, 363] width 857 height 80
click at [605, 390] on div "Select Item" at bounding box center [632, 373] width 257 height 37
click at [602, 388] on div "Select Item" at bounding box center [632, 373] width 257 height 37
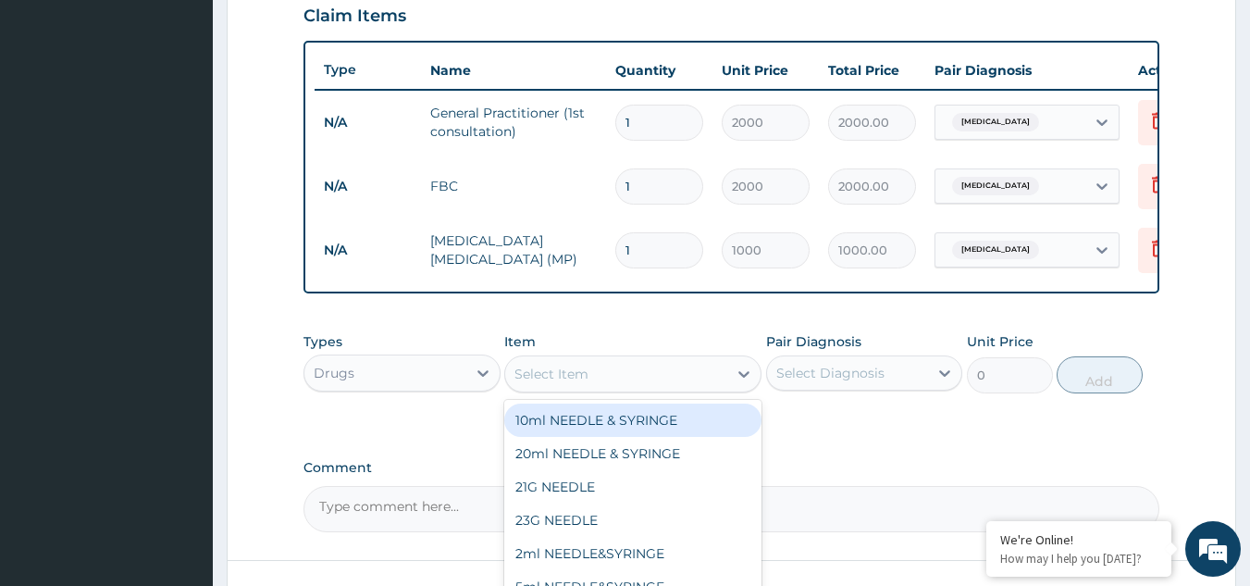
click at [602, 388] on div "Select Item" at bounding box center [616, 374] width 222 height 30
type input "ARTEM"
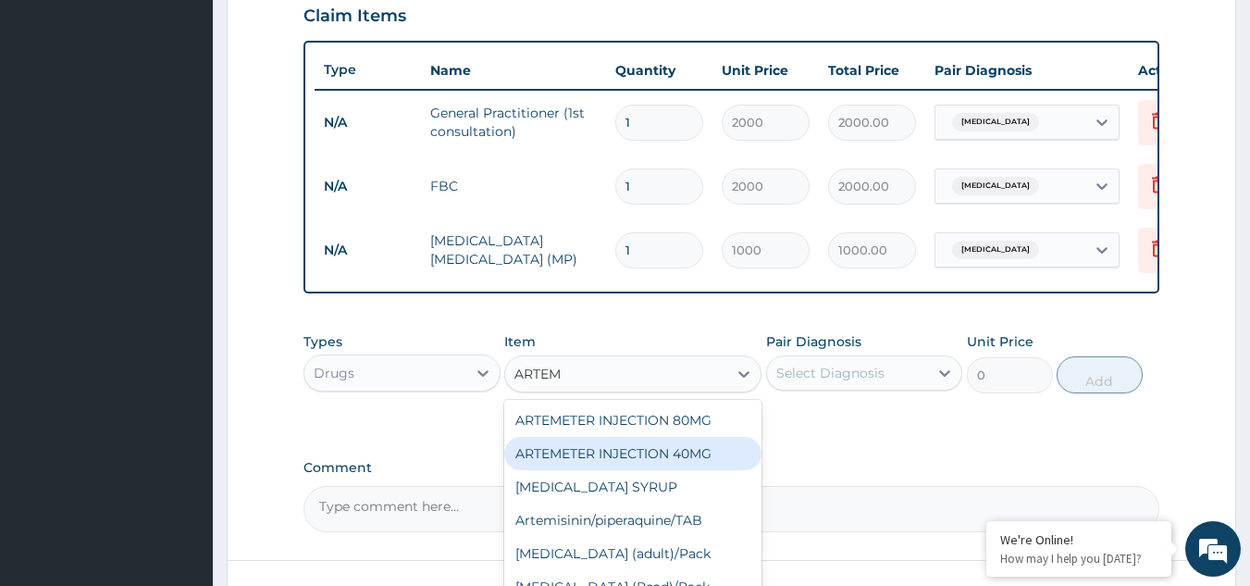
click at [648, 468] on div "ARTEMETER INJECTION 40MG" at bounding box center [632, 453] width 257 height 33
type input "500"
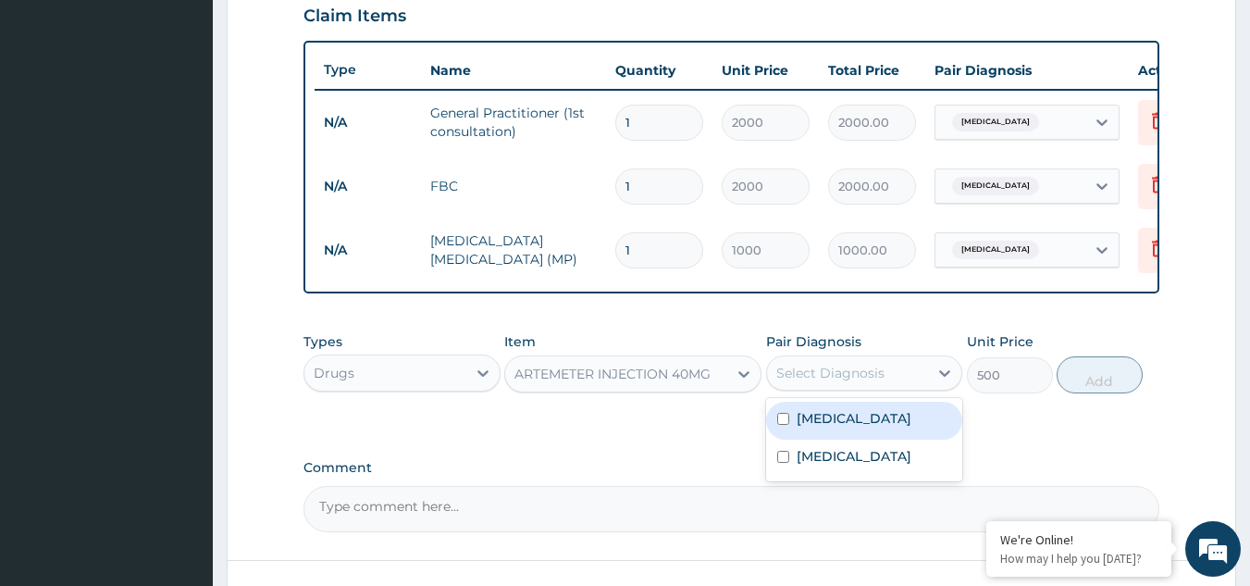
click at [826, 382] on div "Select Diagnosis" at bounding box center [830, 373] width 108 height 19
click at [782, 425] on input "checkbox" at bounding box center [783, 419] width 12 height 12
checkbox input "true"
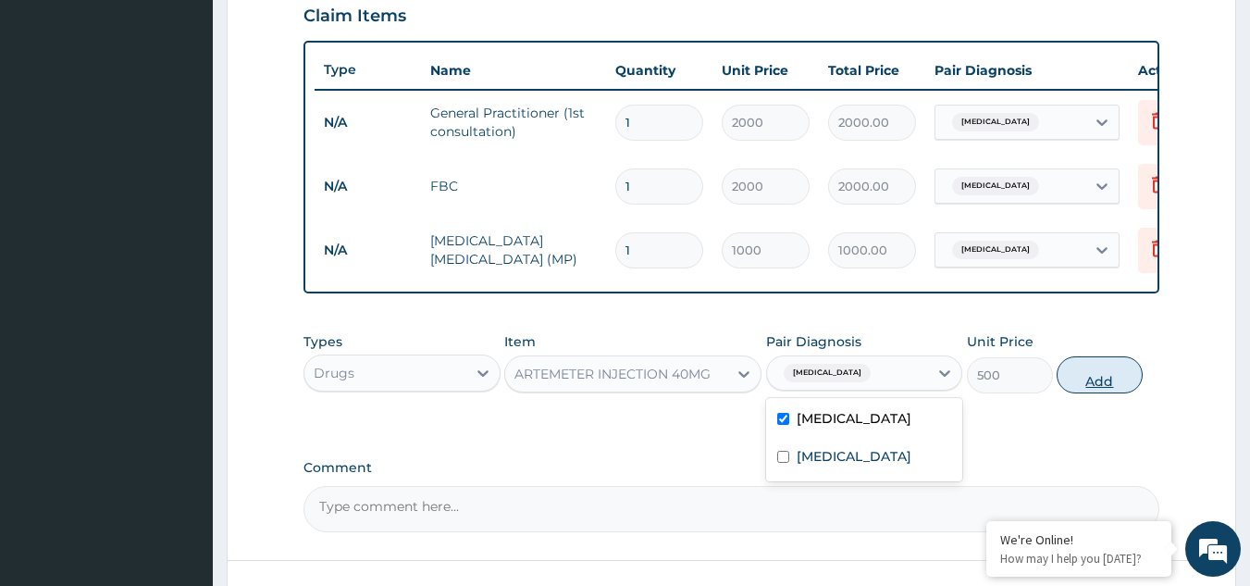
click at [1086, 393] on button "Add" at bounding box center [1100, 374] width 86 height 37
type input "0"
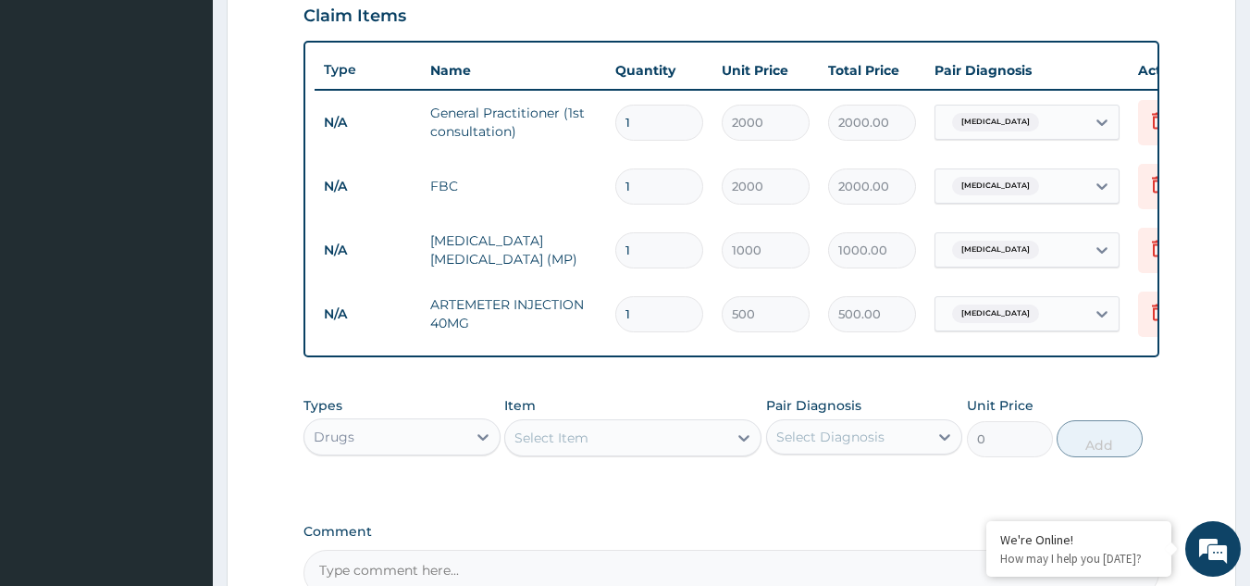
type input "0.00"
type input "3"
type input "1500.00"
type input "3"
click at [420, 452] on div "Drugs" at bounding box center [385, 437] width 162 height 30
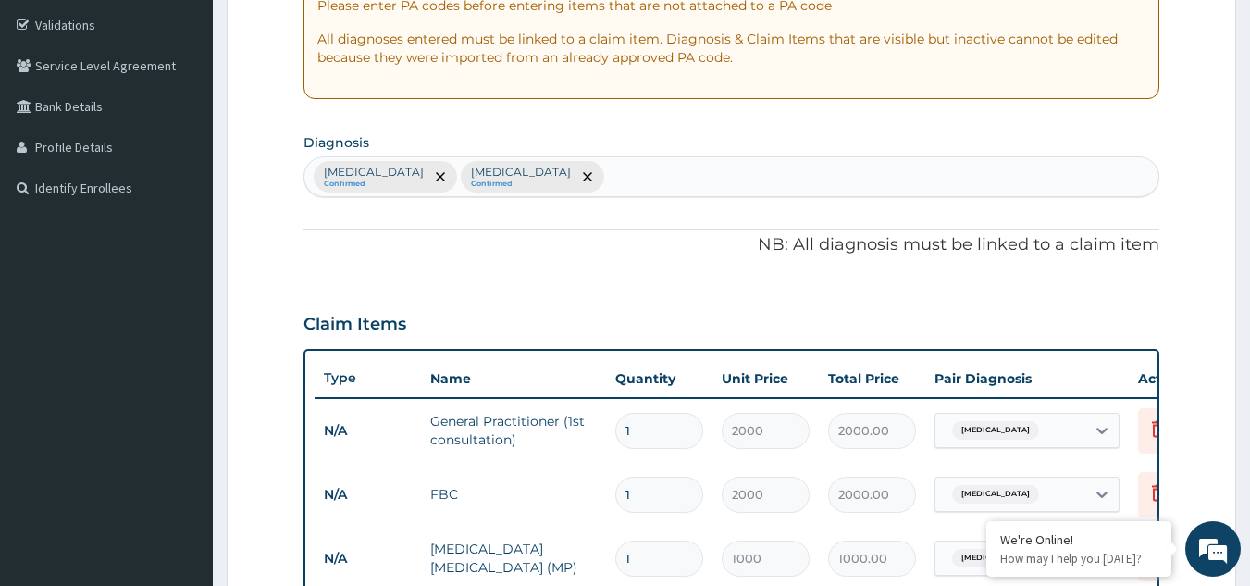
scroll to position [278, 0]
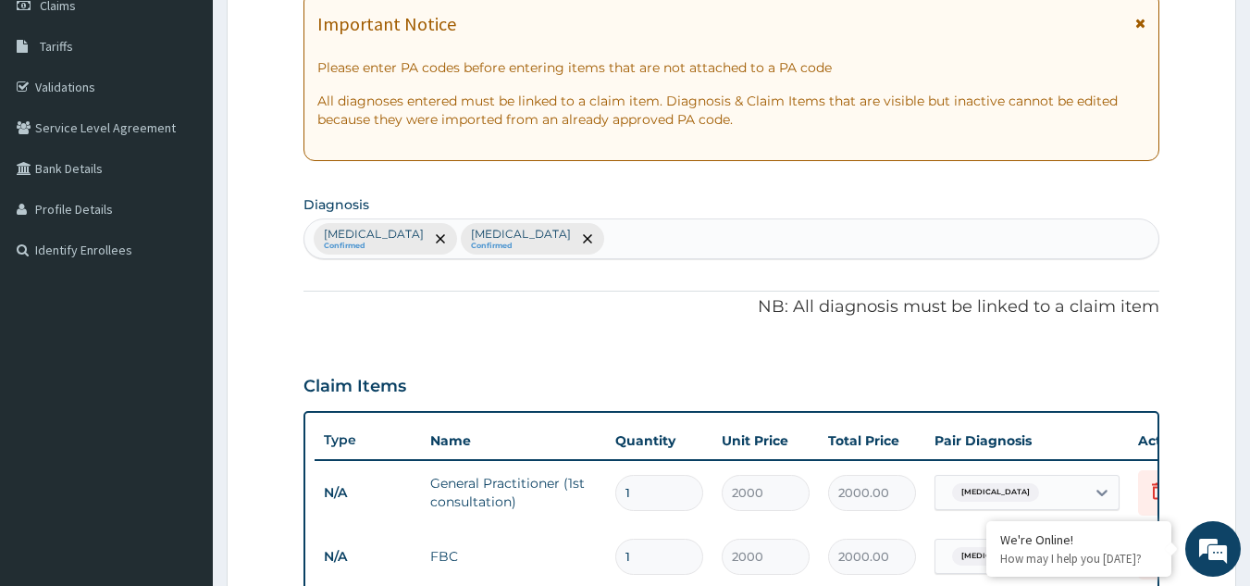
click at [493, 246] on div "Malaria Confirmed Sepsis Confirmed" at bounding box center [731, 238] width 855 height 39
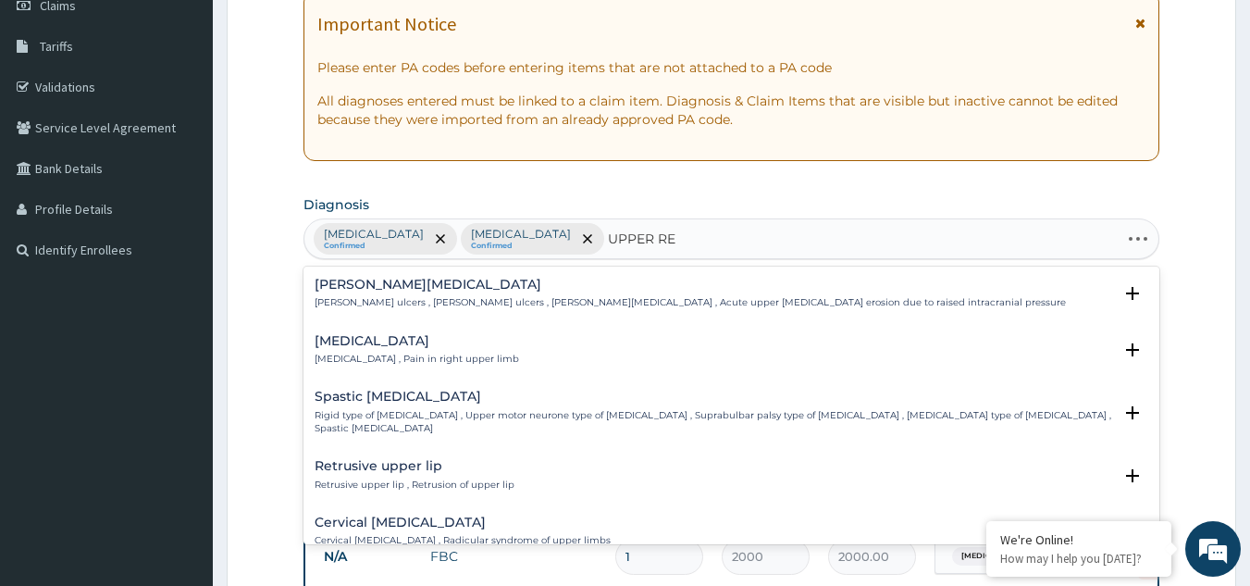
type input "UPPER RES"
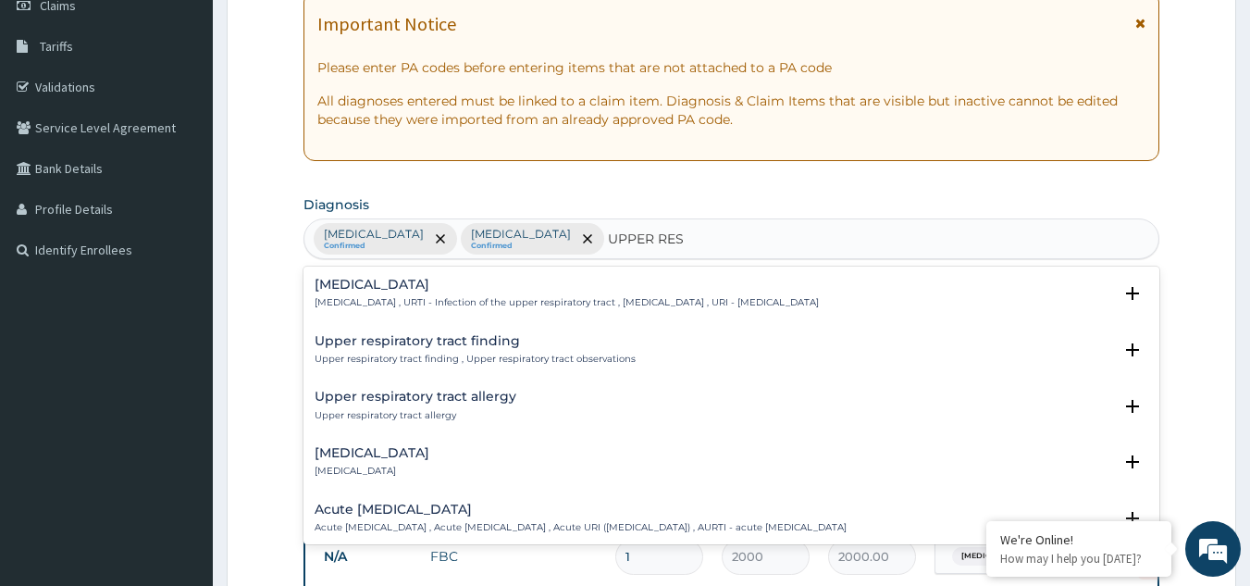
click at [379, 512] on h4 "Acute upper respiratory infection" at bounding box center [581, 510] width 532 height 14
click at [380, 513] on h4 "Acute upper respiratory infection" at bounding box center [581, 510] width 532 height 14
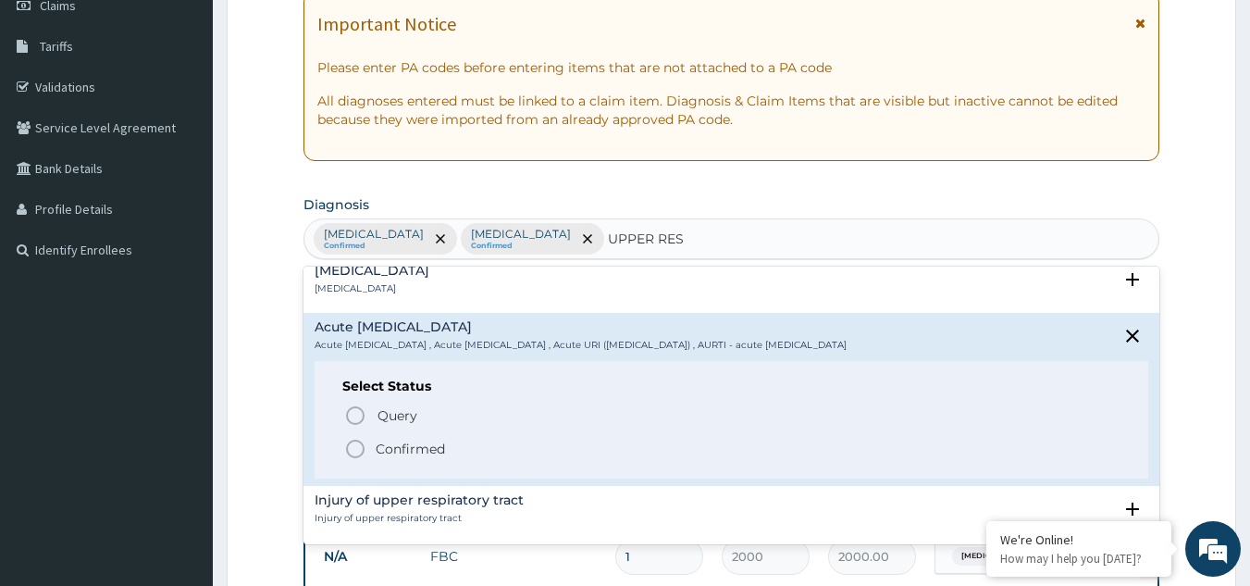
scroll to position [185, 0]
click at [358, 440] on icon "status option filled" at bounding box center [355, 446] width 22 height 22
click at [358, 440] on th "Type" at bounding box center [368, 440] width 106 height 34
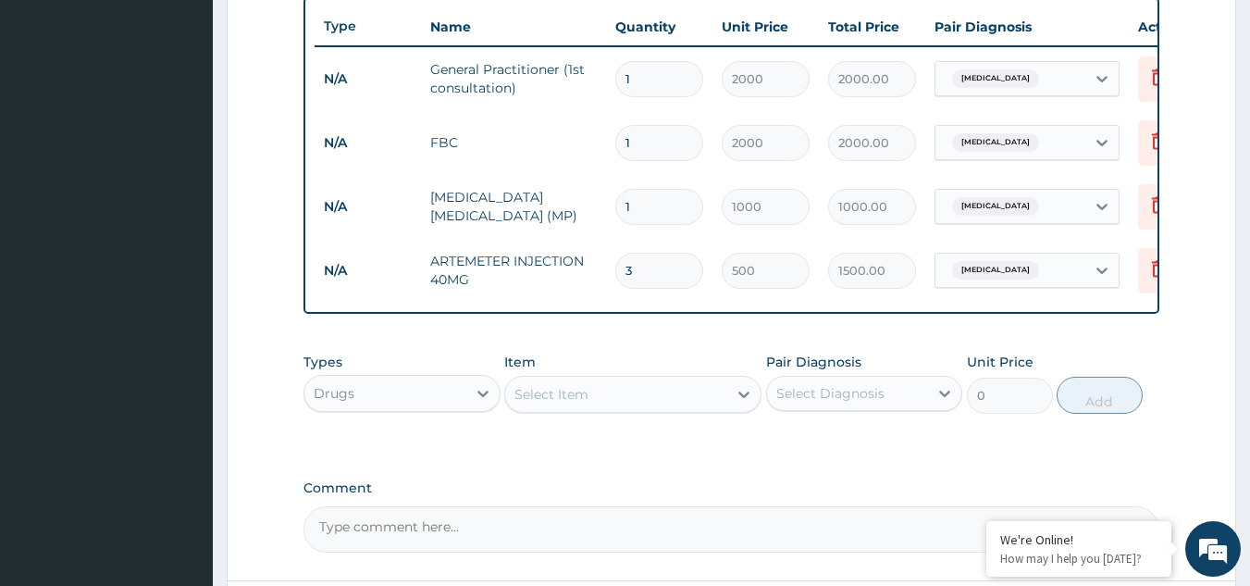
scroll to position [740, 0]
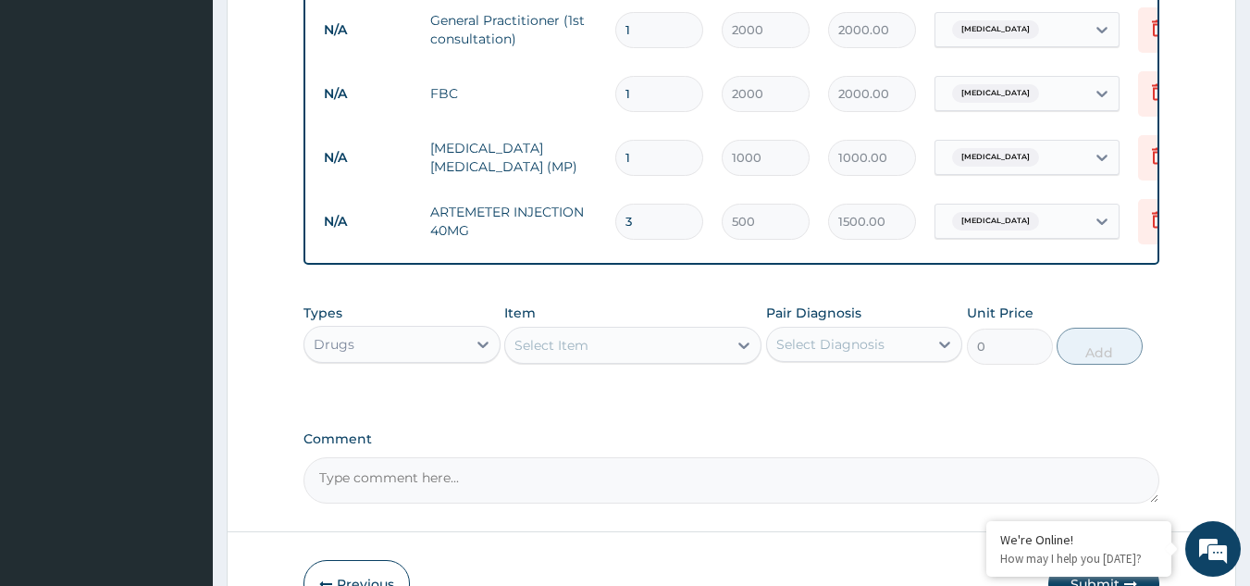
click at [545, 354] on div "Select Item" at bounding box center [552, 345] width 74 height 19
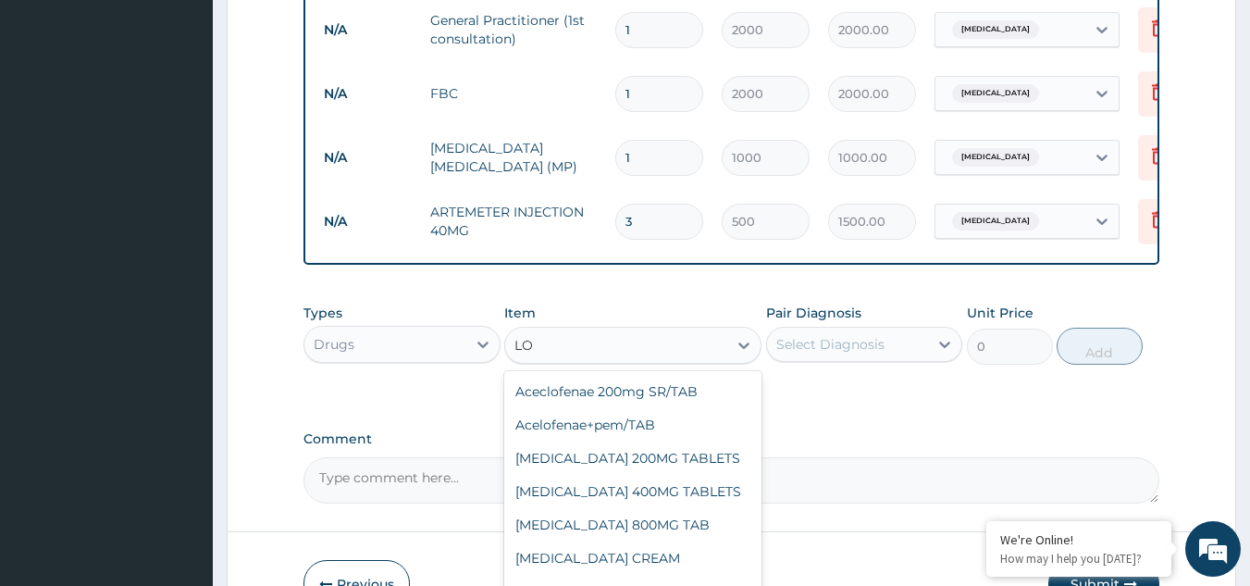
type input "L"
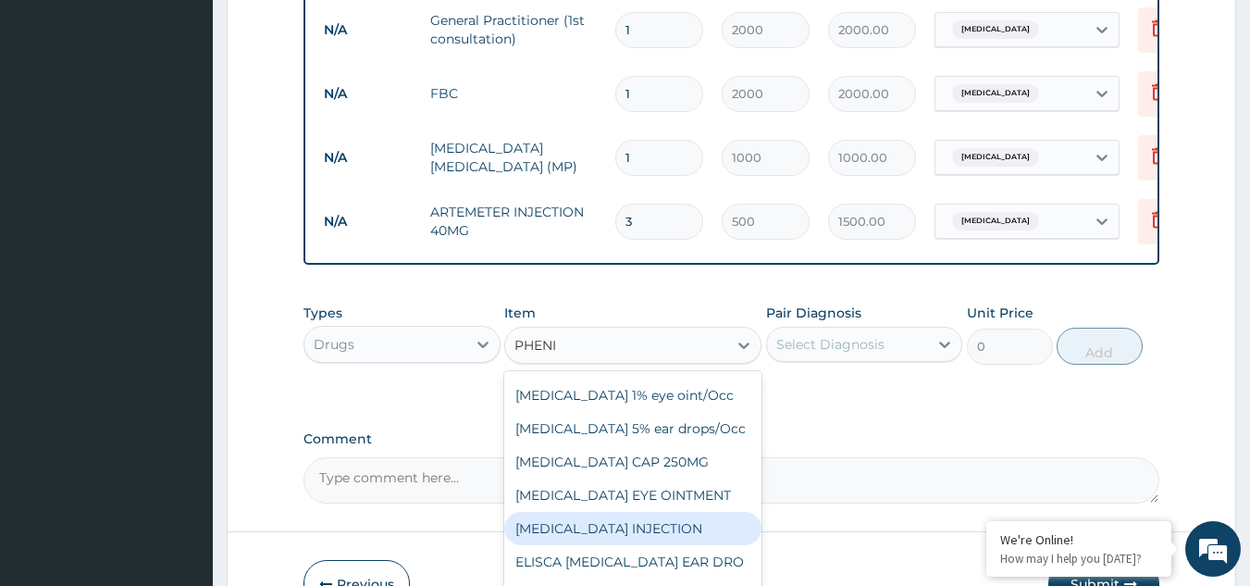
scroll to position [0, 0]
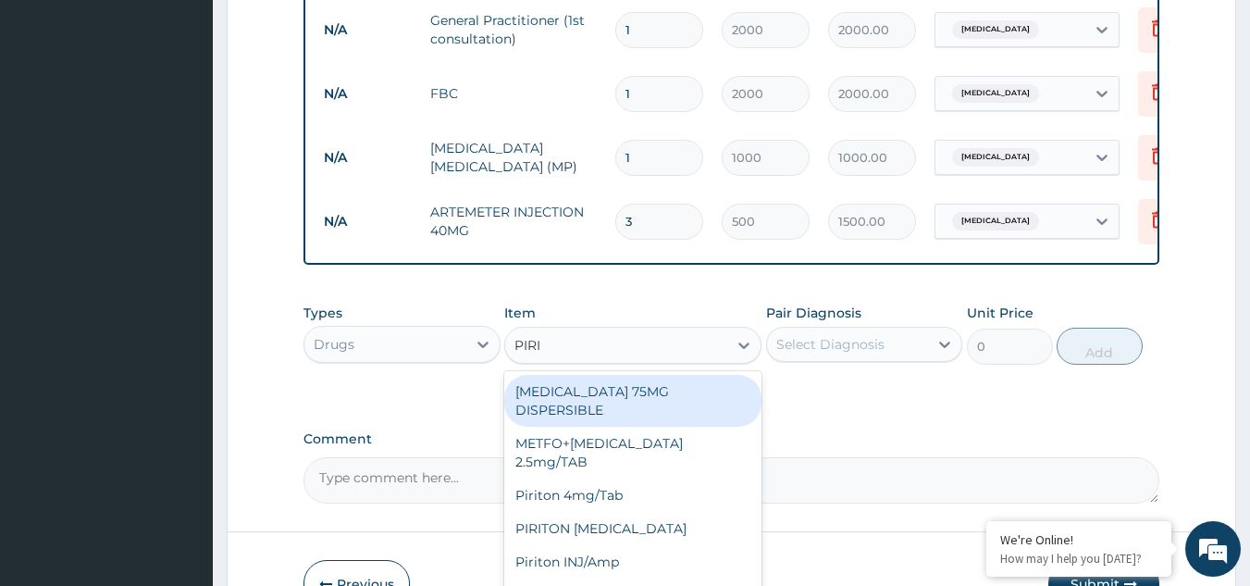
type input "PIRIT"
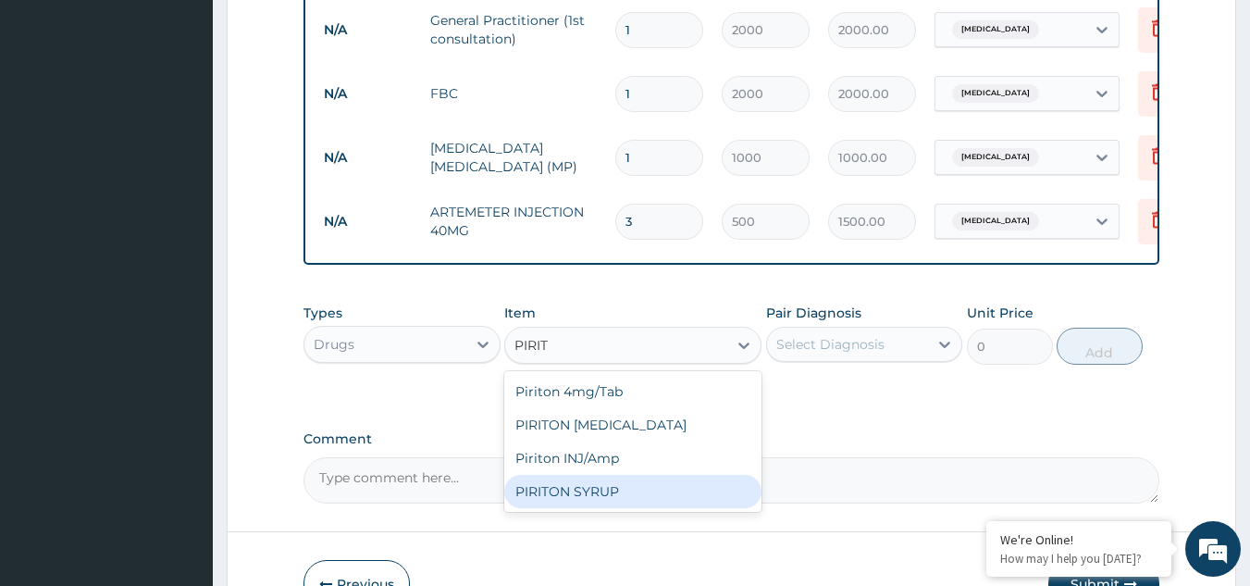
click at [591, 502] on div "PIRITON SYRUP" at bounding box center [632, 491] width 257 height 33
click at [591, 502] on textarea "Comment" at bounding box center [732, 480] width 857 height 46
type input "183.75"
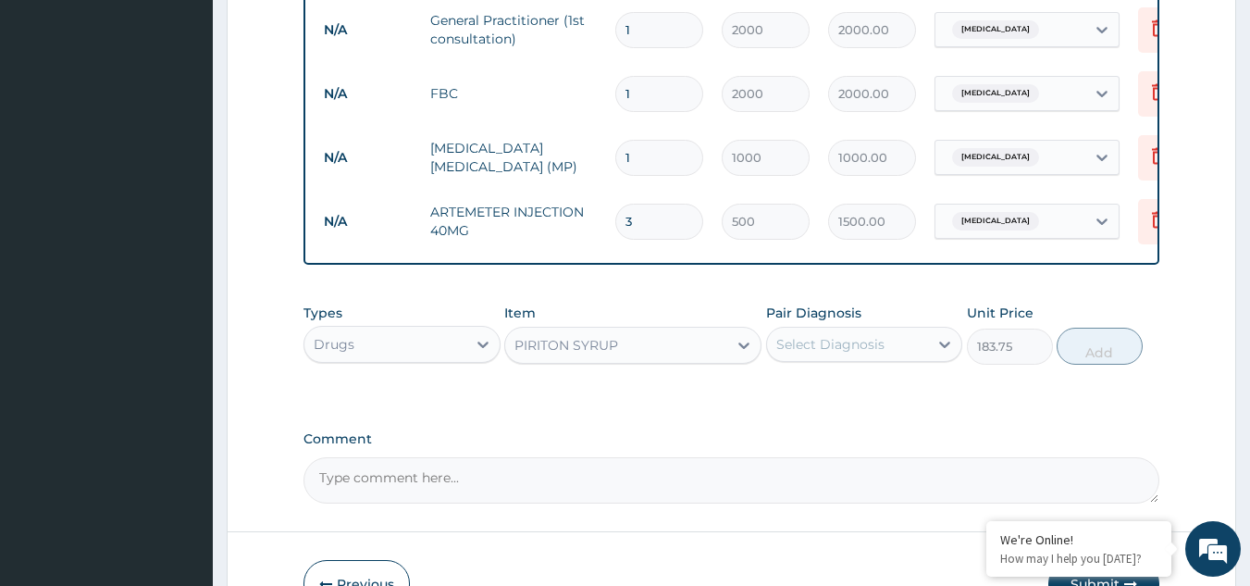
click at [642, 360] on div "PIRITON SYRUP" at bounding box center [616, 345] width 222 height 30
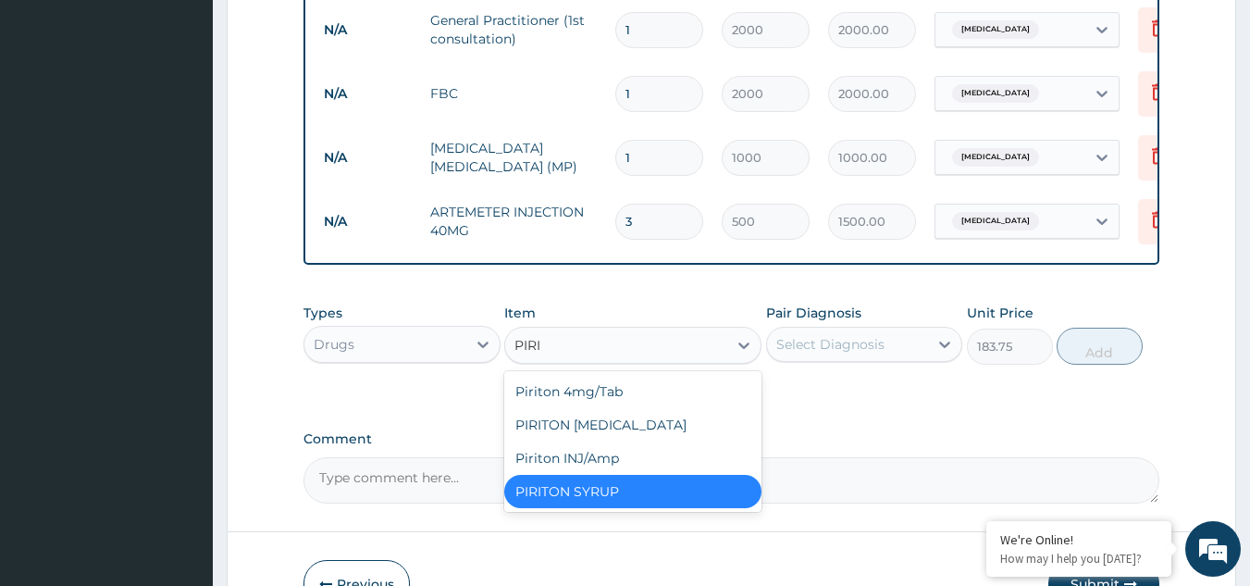
type input "PIRIT"
click at [588, 440] on div "PIRITON EXPECTORANT" at bounding box center [632, 424] width 257 height 33
type input "700"
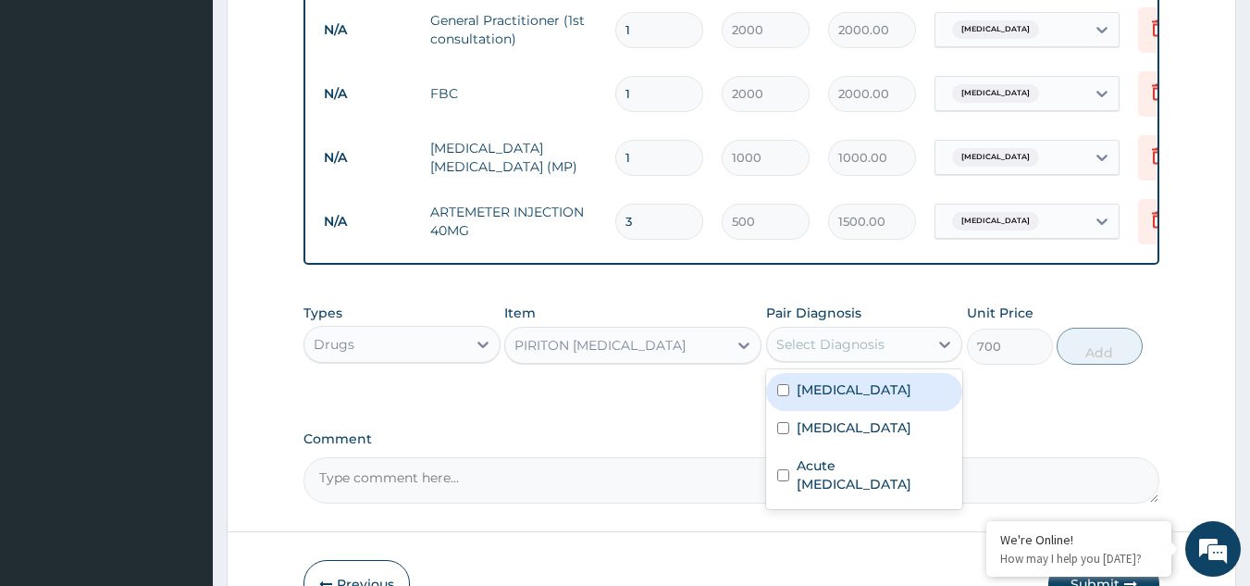
click at [809, 354] on div "Select Diagnosis" at bounding box center [830, 344] width 108 height 19
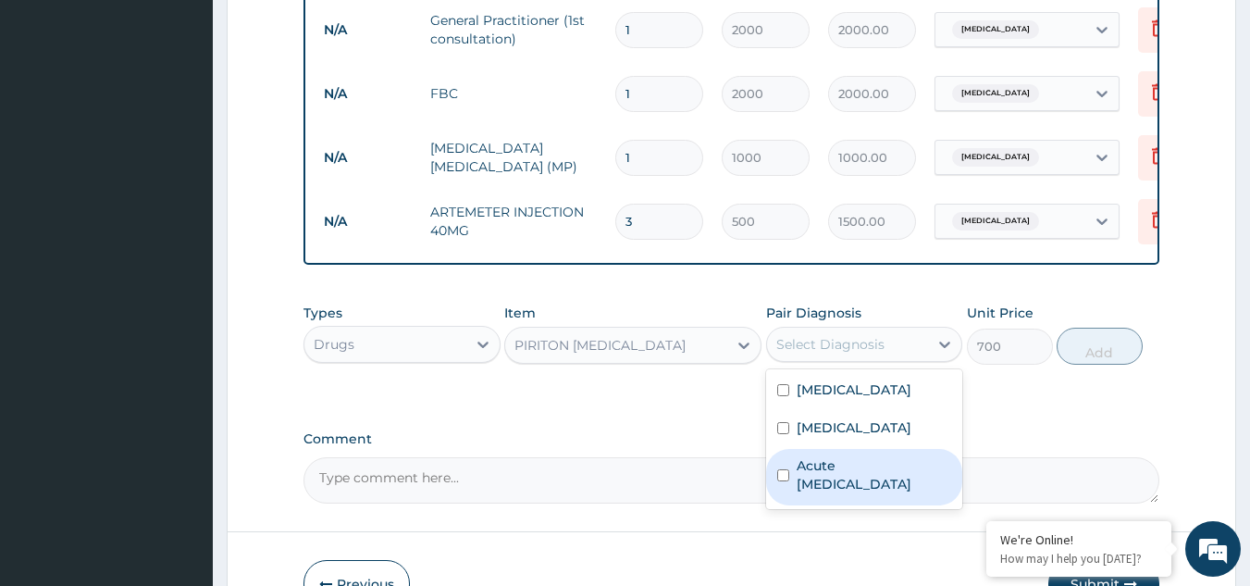
click at [781, 481] on input "checkbox" at bounding box center [783, 475] width 12 height 12
click at [779, 481] on input "checkbox" at bounding box center [783, 475] width 12 height 12
click at [785, 481] on input "checkbox" at bounding box center [783, 475] width 12 height 12
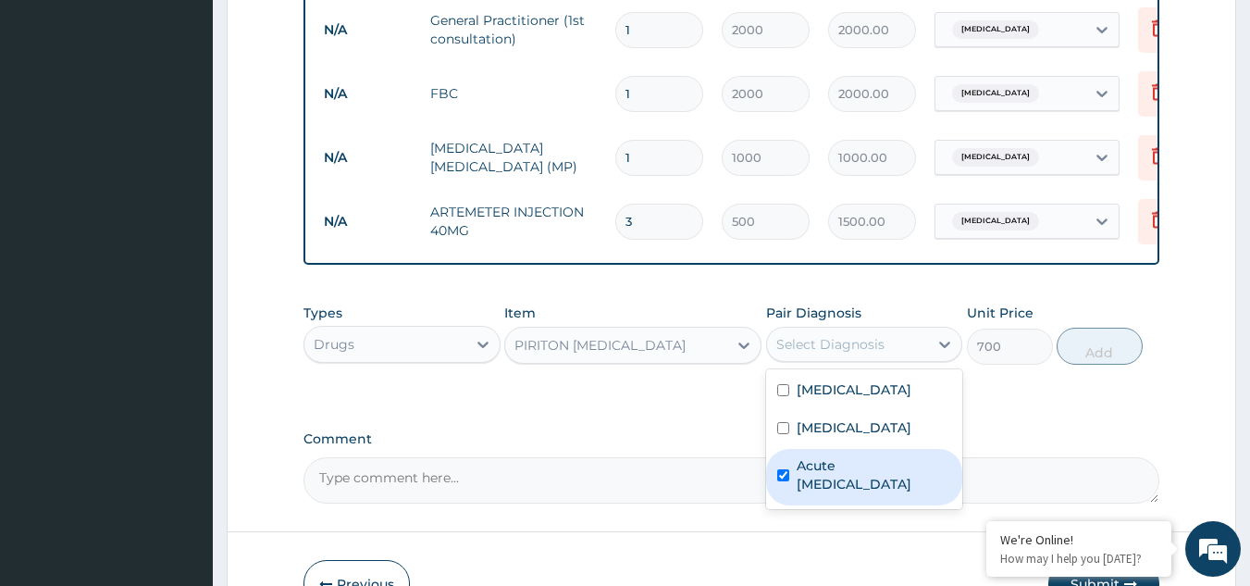
checkbox input "true"
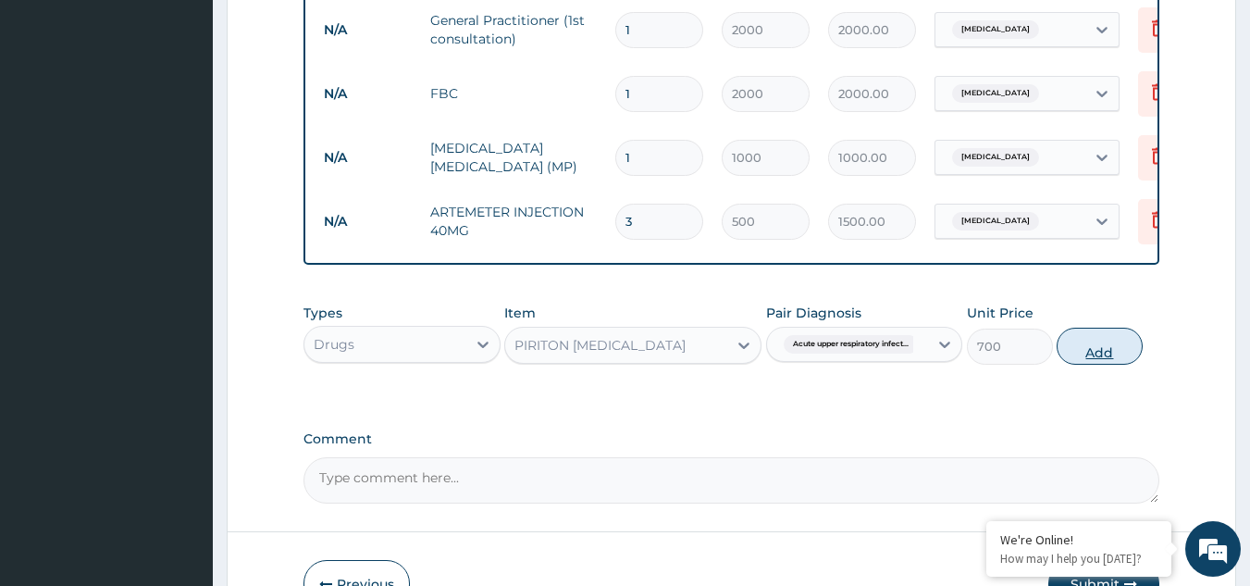
click at [1090, 365] on button "Add" at bounding box center [1100, 346] width 86 height 37
type input "0"
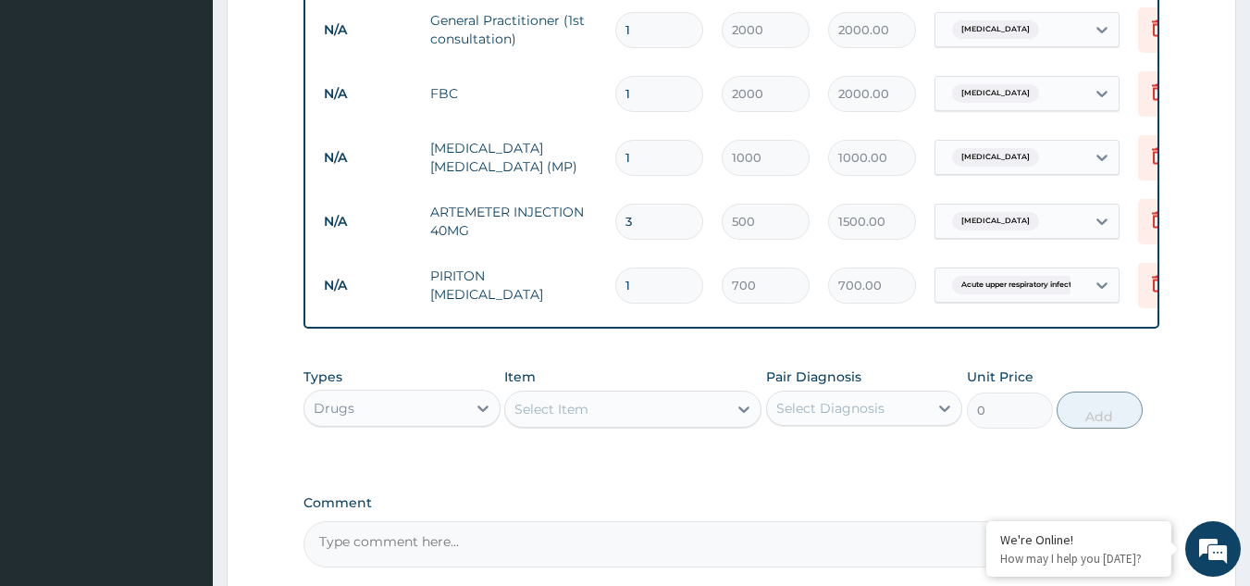
click at [565, 418] on div "Select Item" at bounding box center [552, 409] width 74 height 19
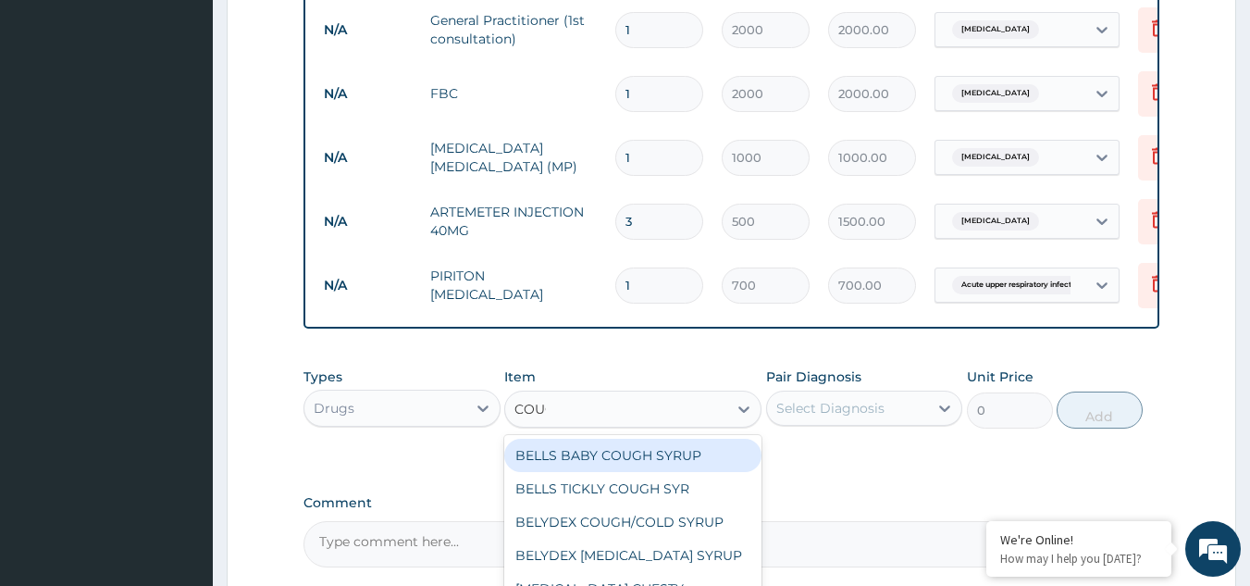
type input "COUGH"
click at [676, 465] on div "BELLS BABY COUGH SYRUP" at bounding box center [632, 455] width 257 height 33
type input "500"
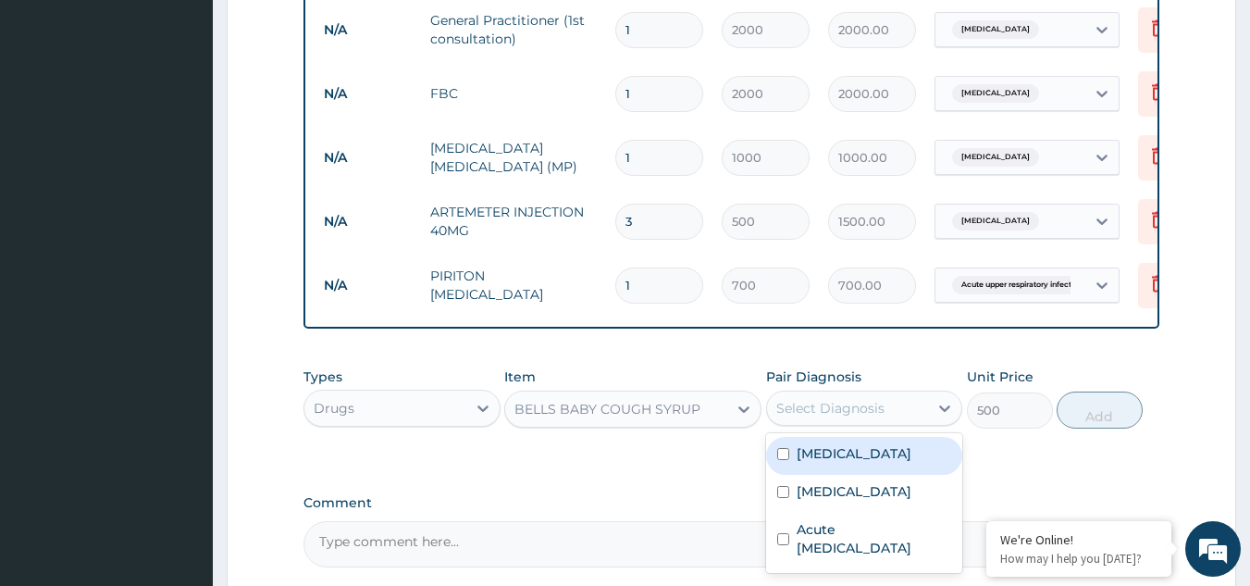
click at [806, 417] on div "Select Diagnosis" at bounding box center [830, 408] width 108 height 19
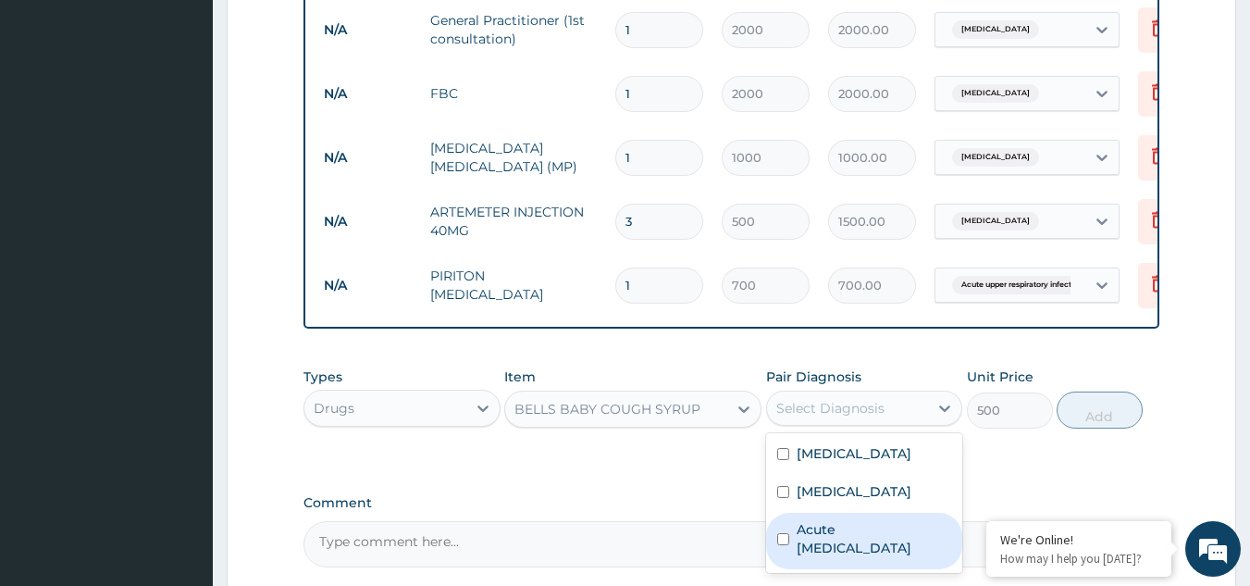
click at [784, 545] on input "checkbox" at bounding box center [783, 539] width 12 height 12
checkbox input "true"
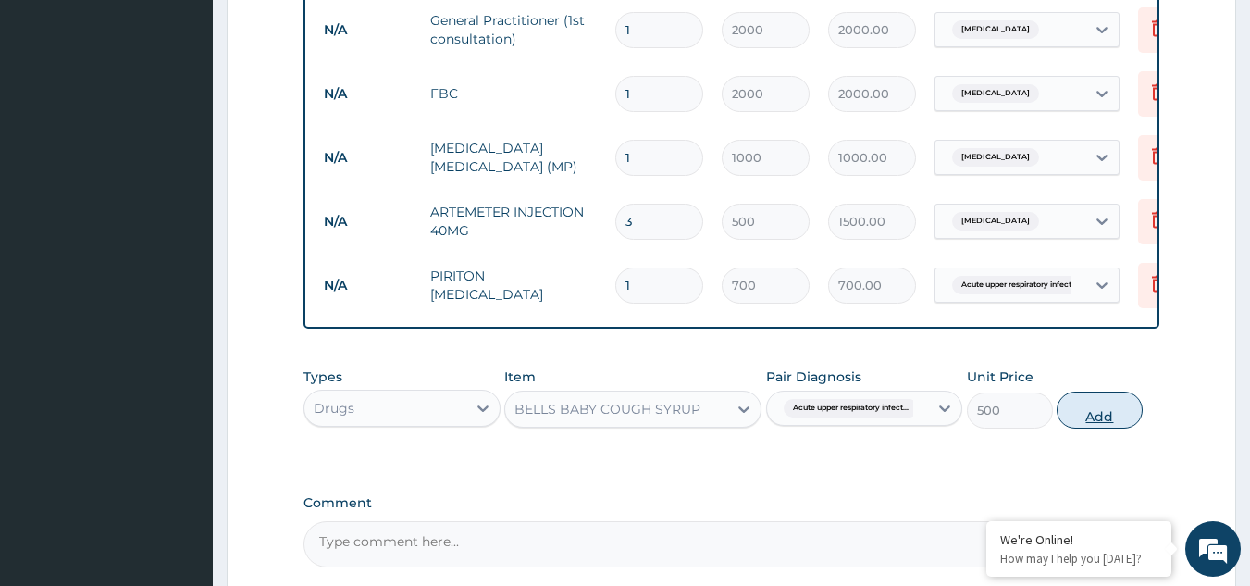
click at [1080, 417] on button "Add" at bounding box center [1100, 409] width 86 height 37
type input "0"
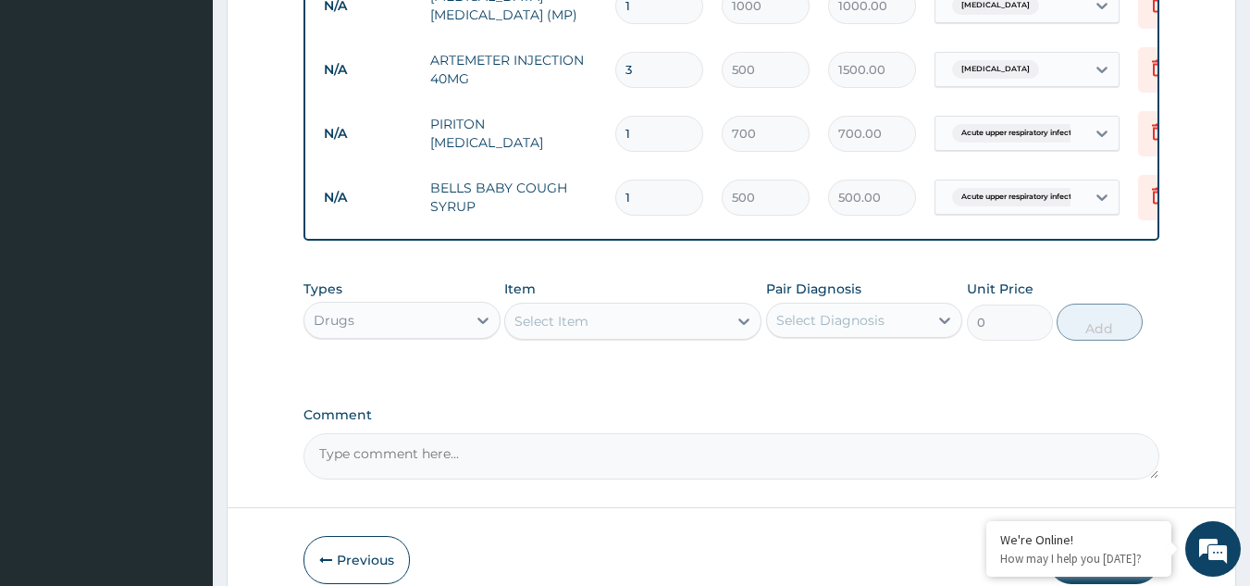
scroll to position [925, 0]
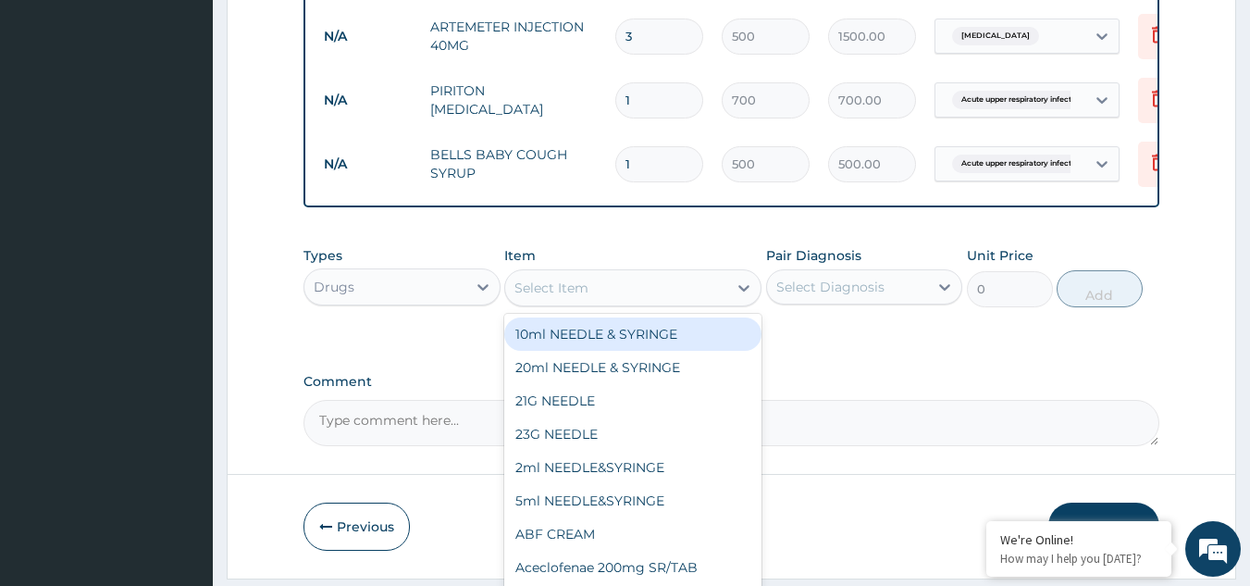
click at [593, 303] on div "Select Item" at bounding box center [616, 288] width 222 height 30
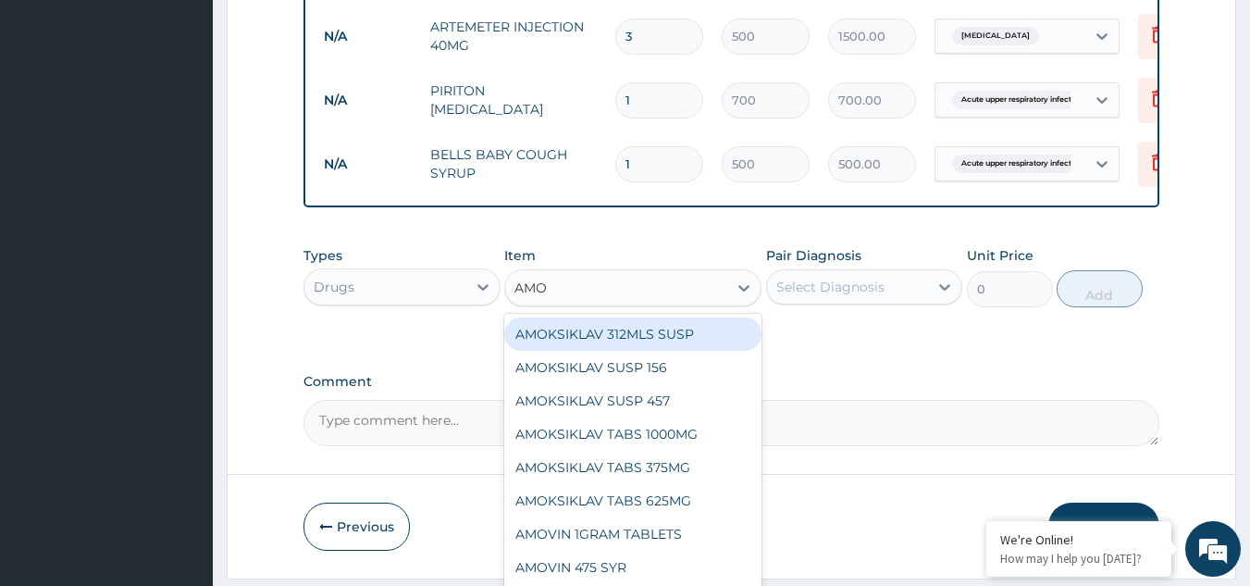
type input "AMOX"
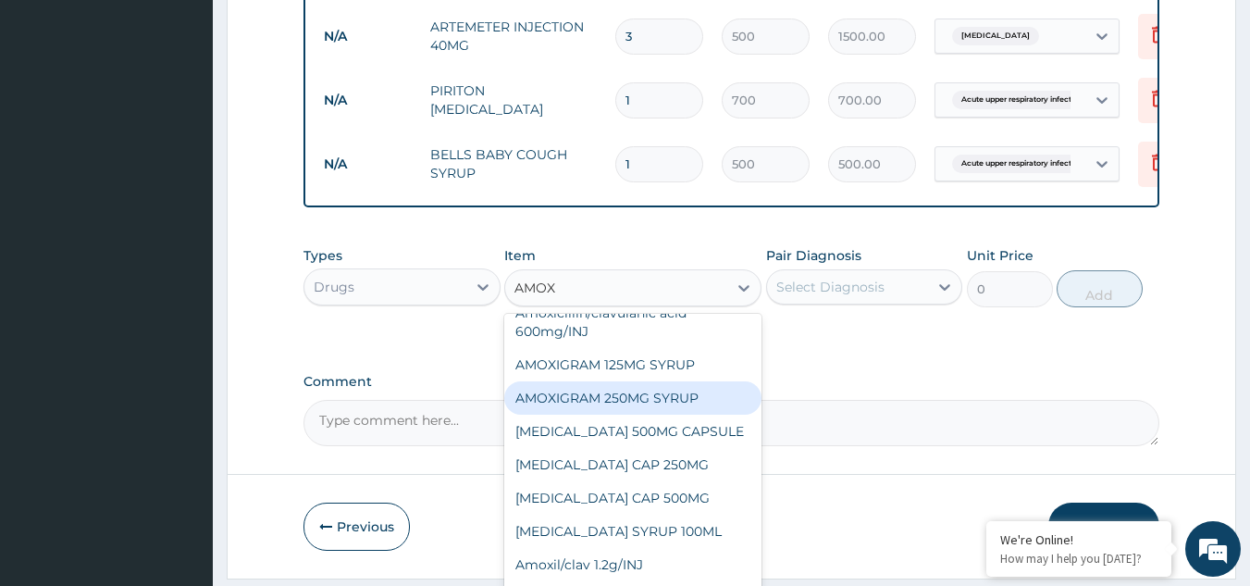
scroll to position [185, 0]
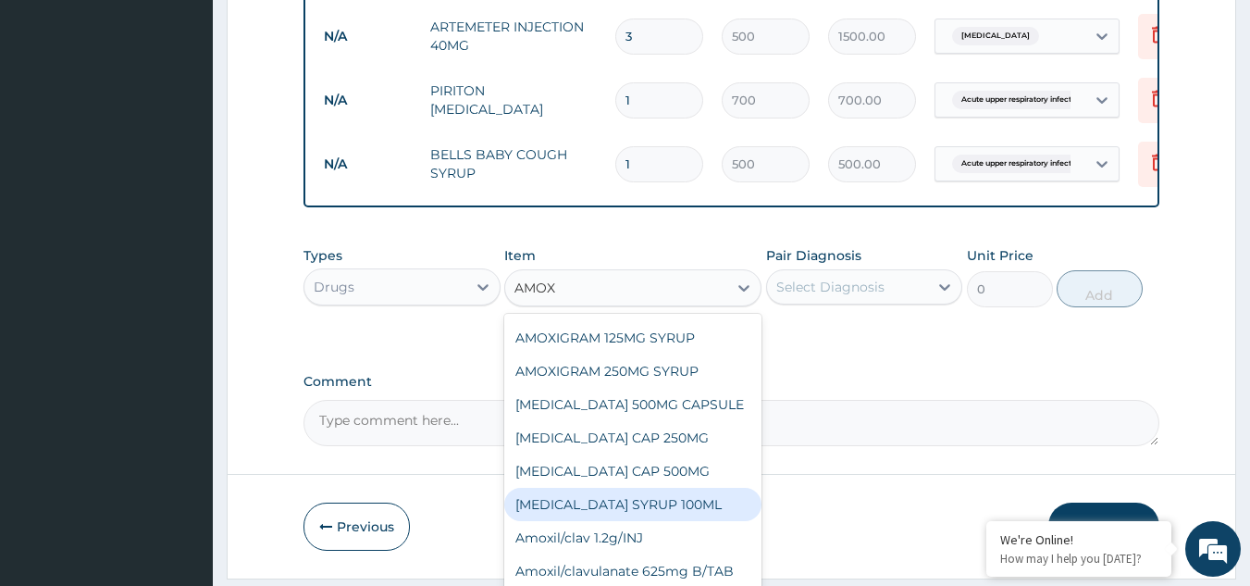
click at [608, 496] on div "AMOXIL SYRUP 100ML" at bounding box center [632, 504] width 257 height 33
type input "700"
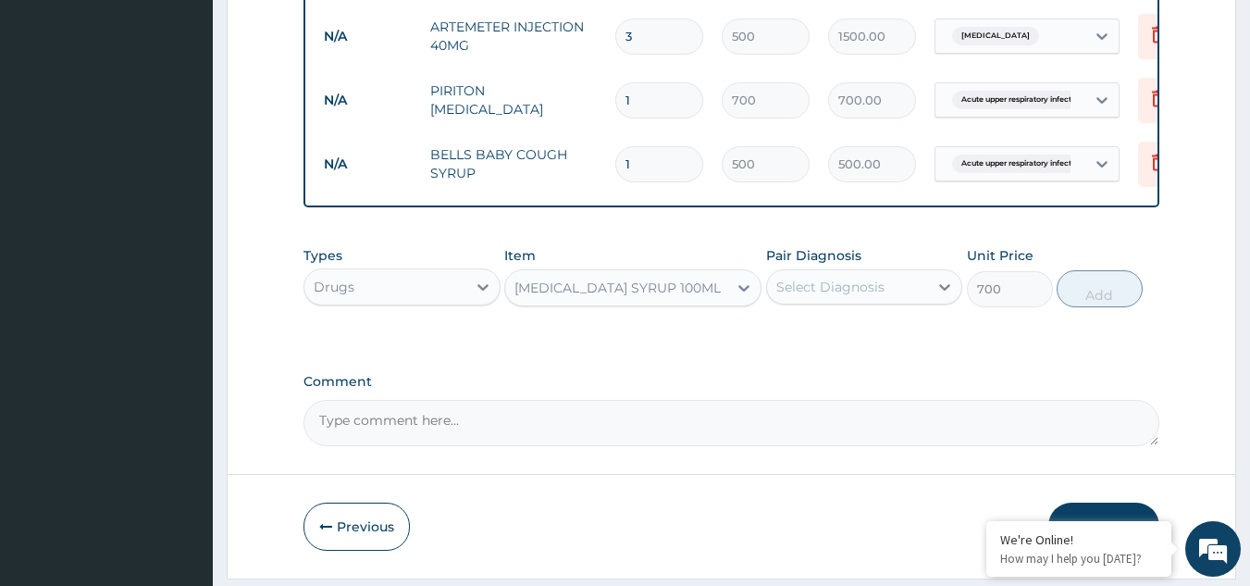
click at [844, 296] on div "Select Diagnosis" at bounding box center [830, 287] width 108 height 19
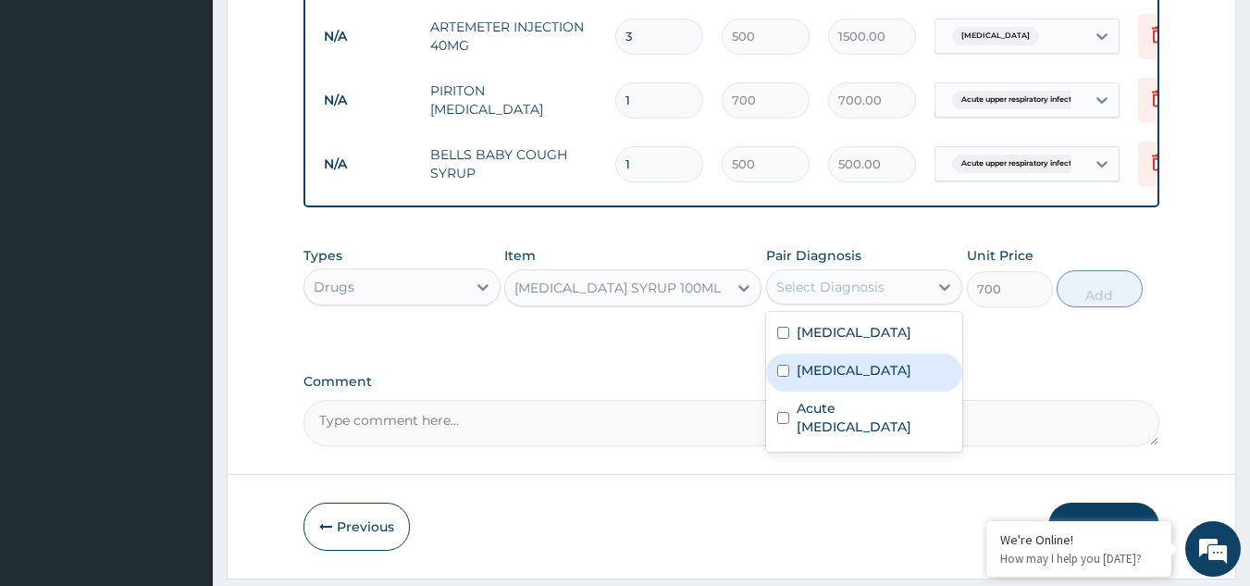
click at [780, 377] on input "checkbox" at bounding box center [783, 371] width 12 height 12
checkbox input "true"
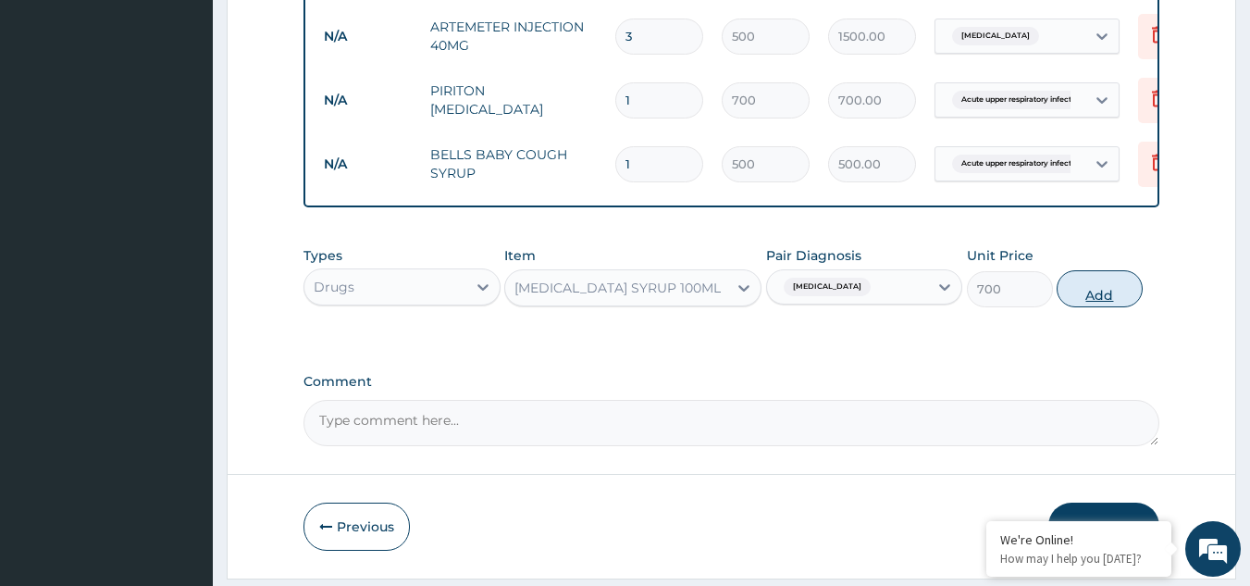
click at [1086, 307] on button "Add" at bounding box center [1100, 288] width 86 height 37
type input "0"
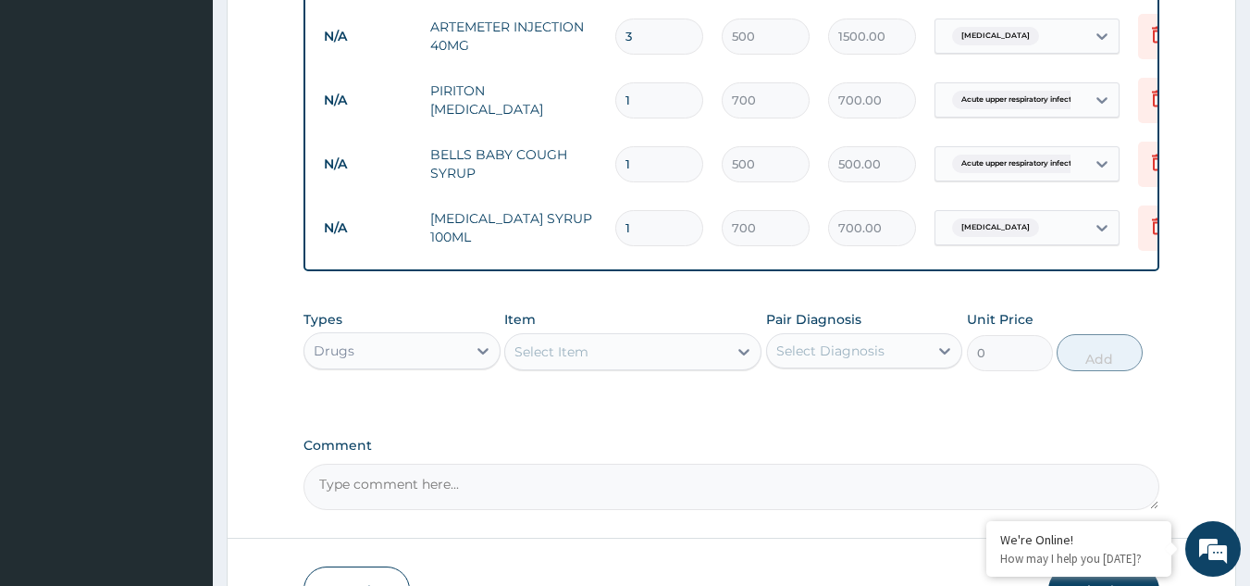
click at [542, 359] on div "Select Item" at bounding box center [552, 351] width 74 height 19
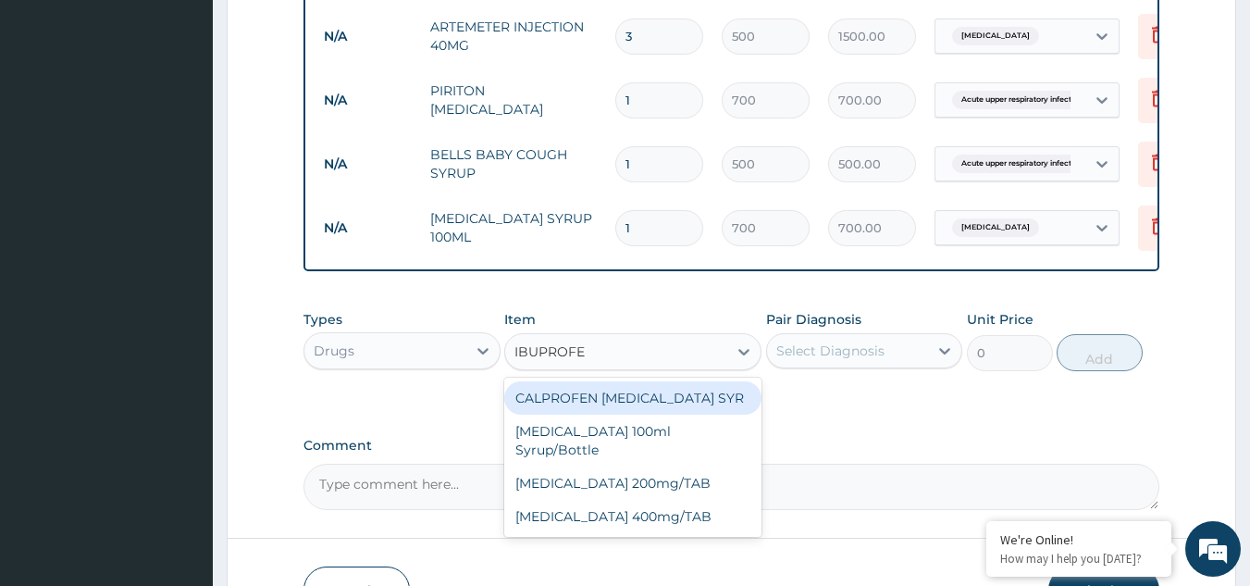
type input "IBUPROFEN"
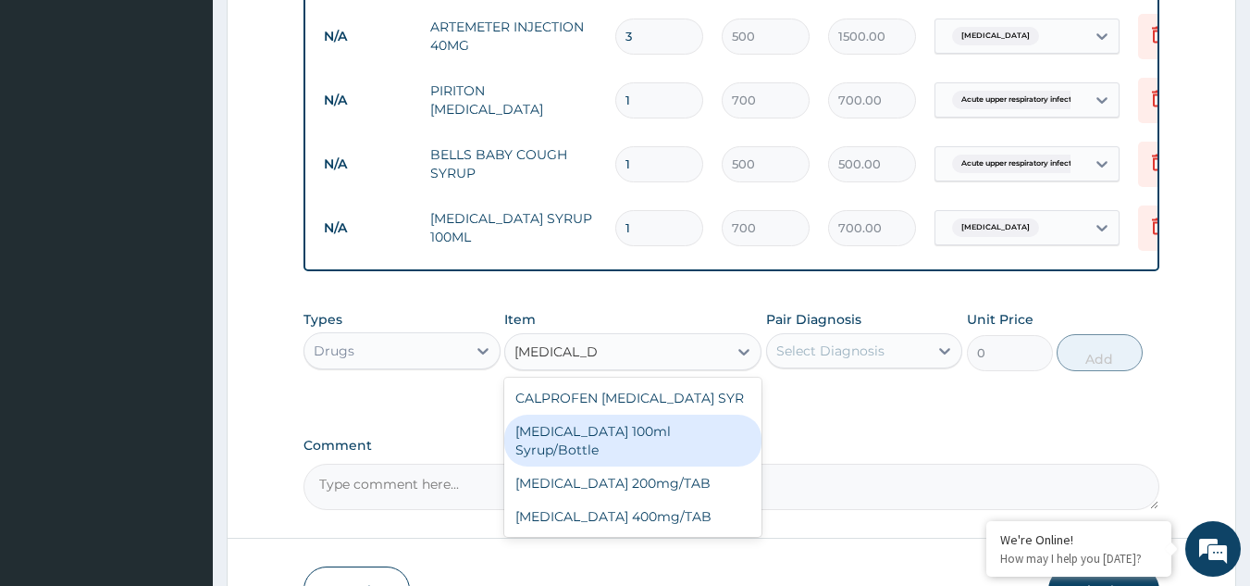
click at [648, 452] on div "Ibuprofen 100ml Syrup/Bottle" at bounding box center [632, 441] width 257 height 52
type input "500"
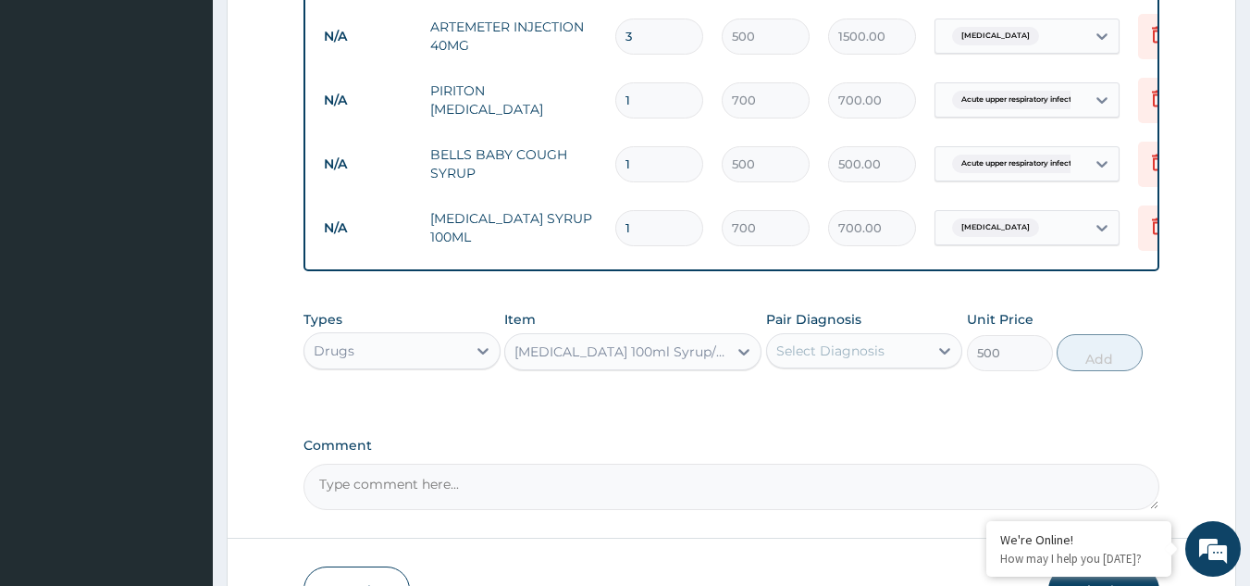
click at [814, 360] on div "Select Diagnosis" at bounding box center [830, 350] width 108 height 19
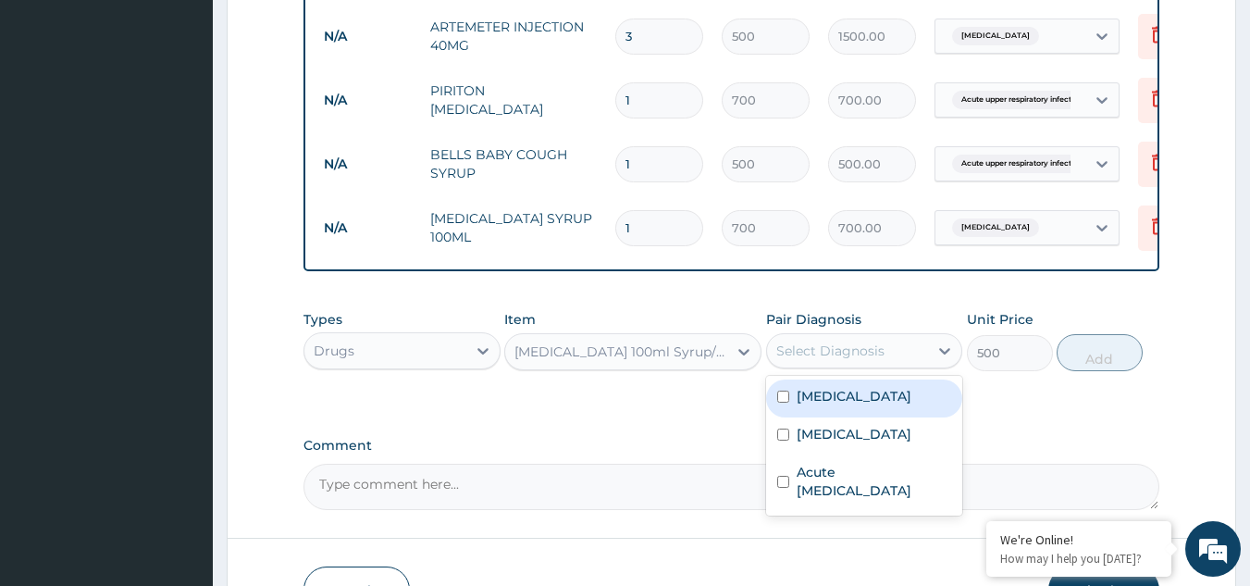
click at [786, 403] on input "checkbox" at bounding box center [783, 397] width 12 height 12
checkbox input "true"
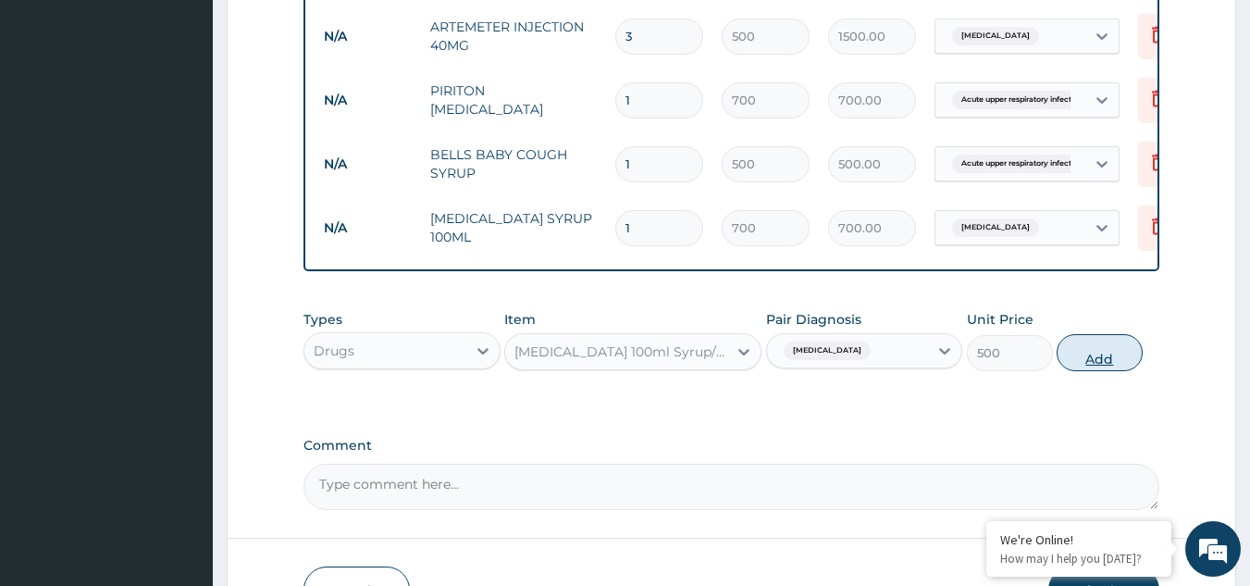
click at [1077, 371] on button "Add" at bounding box center [1100, 352] width 86 height 37
type input "0"
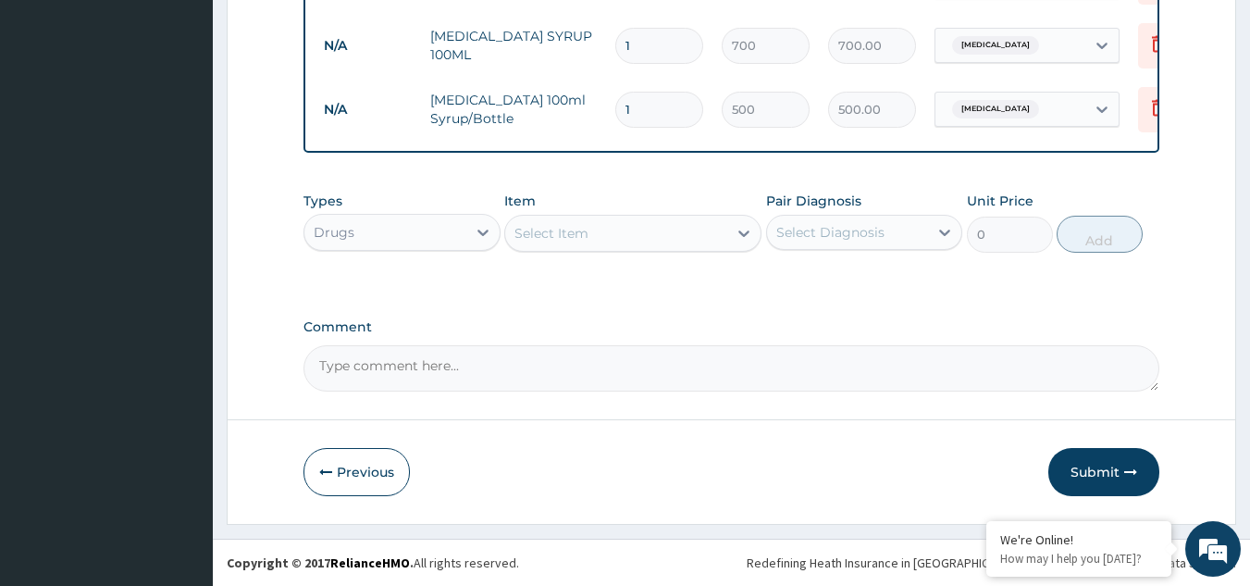
scroll to position [1122, 0]
click at [1108, 471] on button "Submit" at bounding box center [1103, 472] width 111 height 48
